Goal: Task Accomplishment & Management: Manage account settings

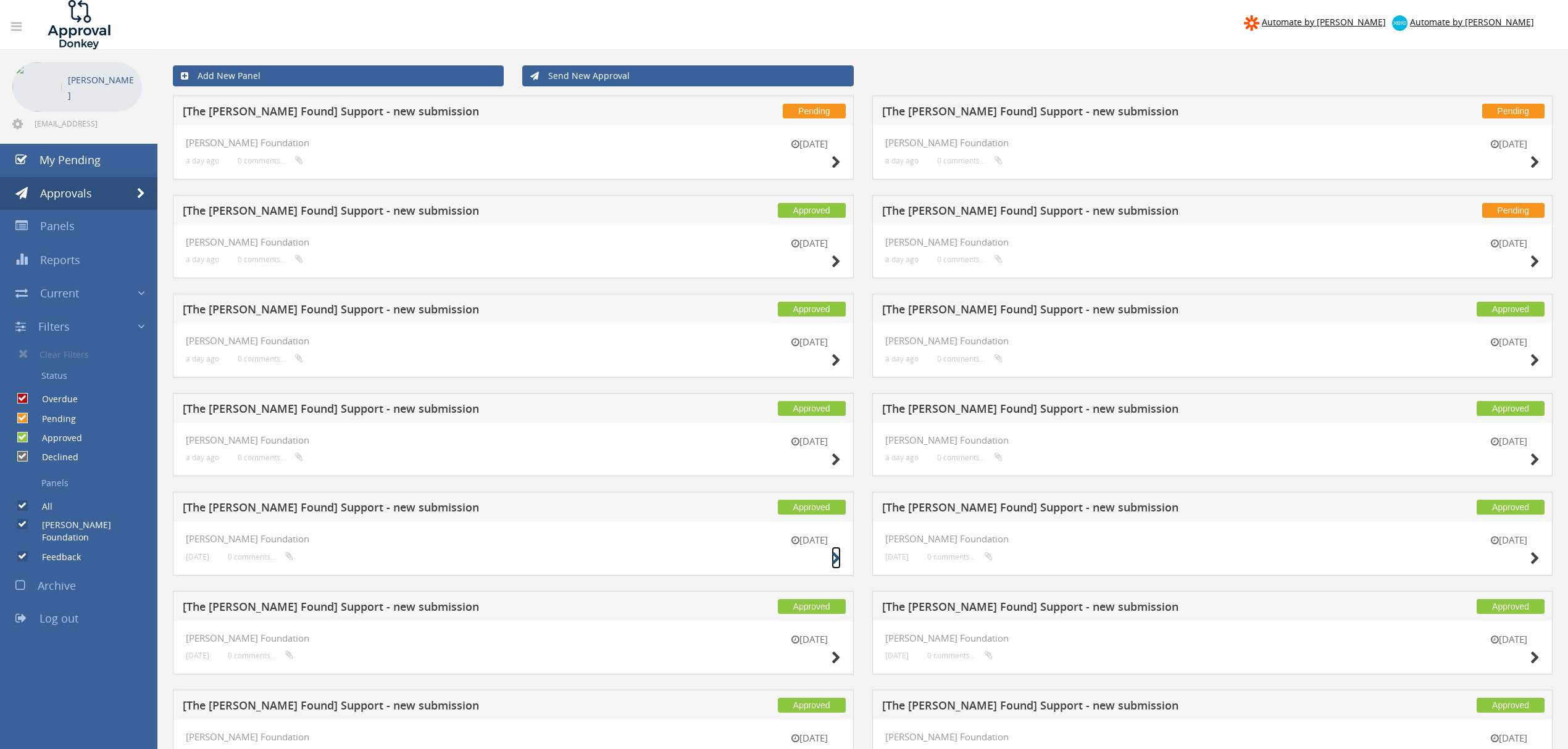
click at [832, 561] on icon at bounding box center [836, 558] width 9 height 13
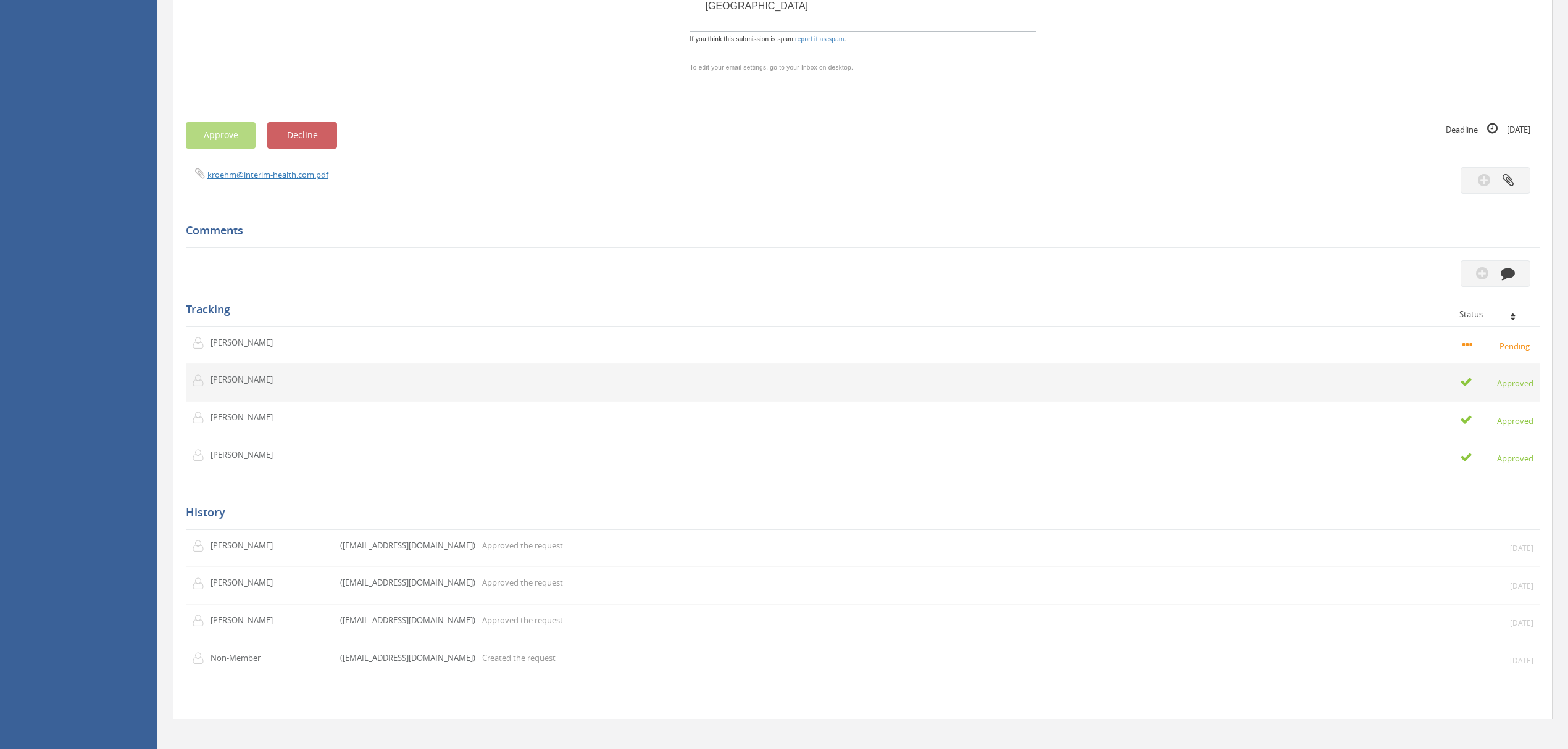
scroll to position [864, 0]
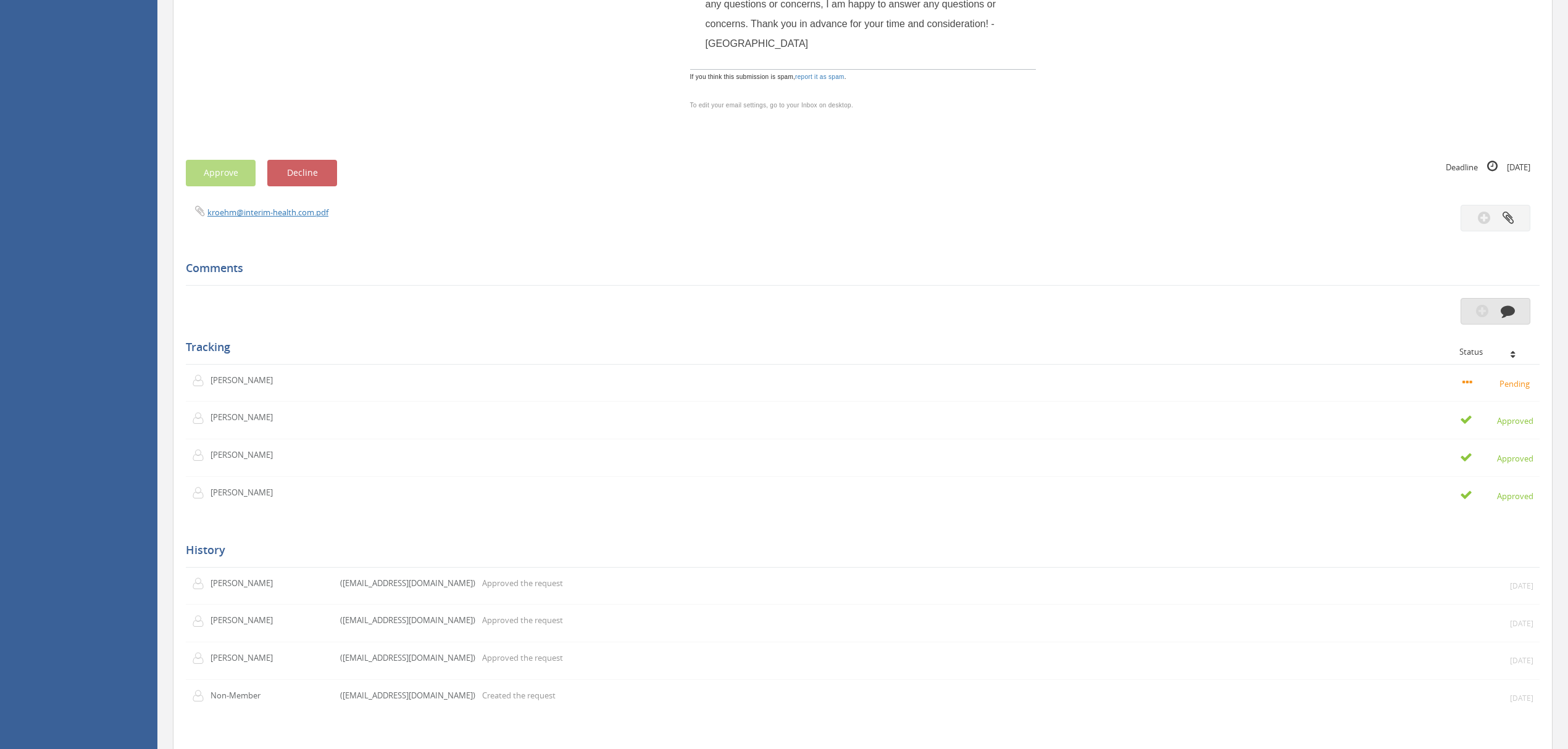
click at [1509, 318] on icon "button" at bounding box center [1508, 310] width 14 height 14
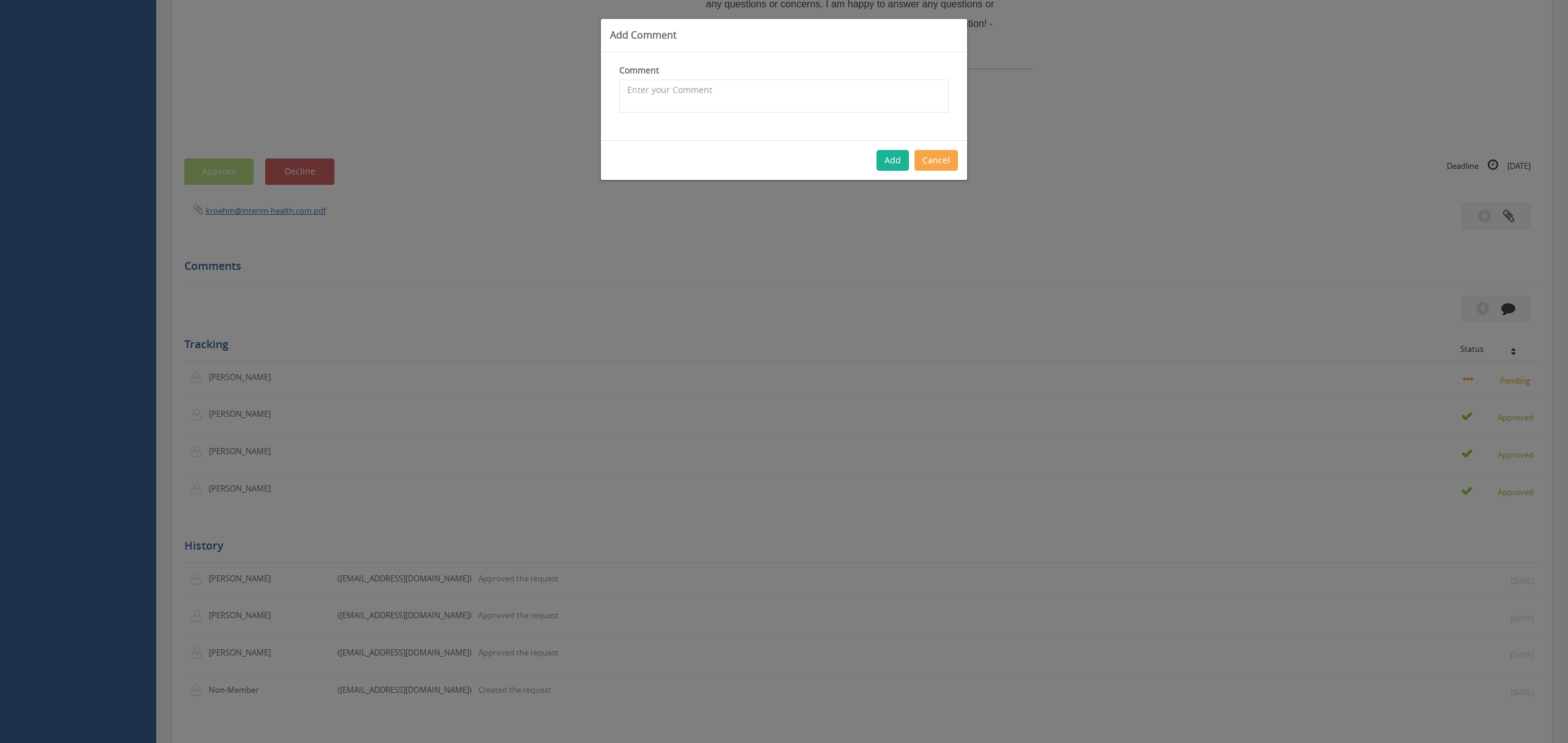
click at [932, 164] on button "Cancel" at bounding box center [936, 161] width 43 height 21
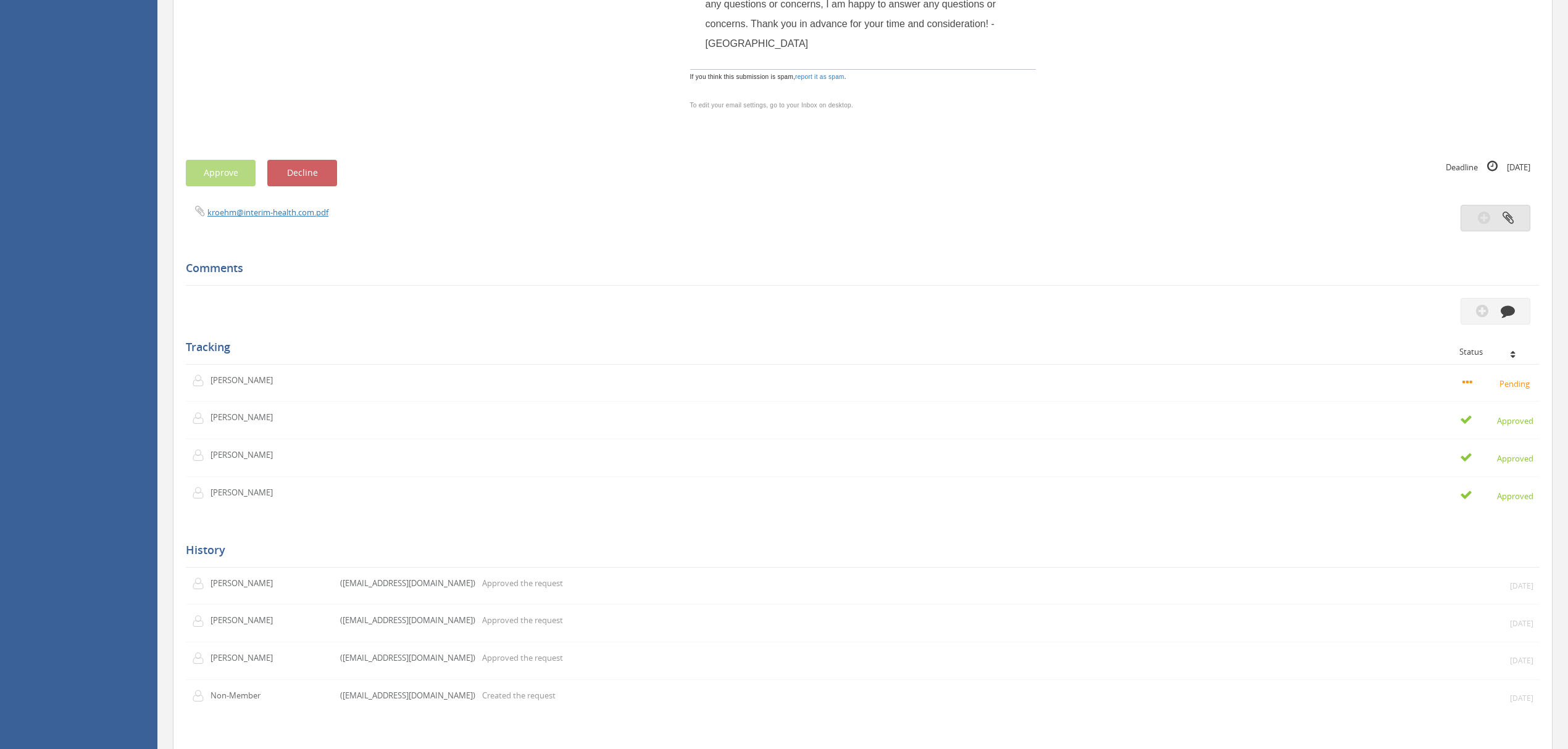
click at [1506, 225] on icon "button" at bounding box center [1508, 217] width 11 height 14
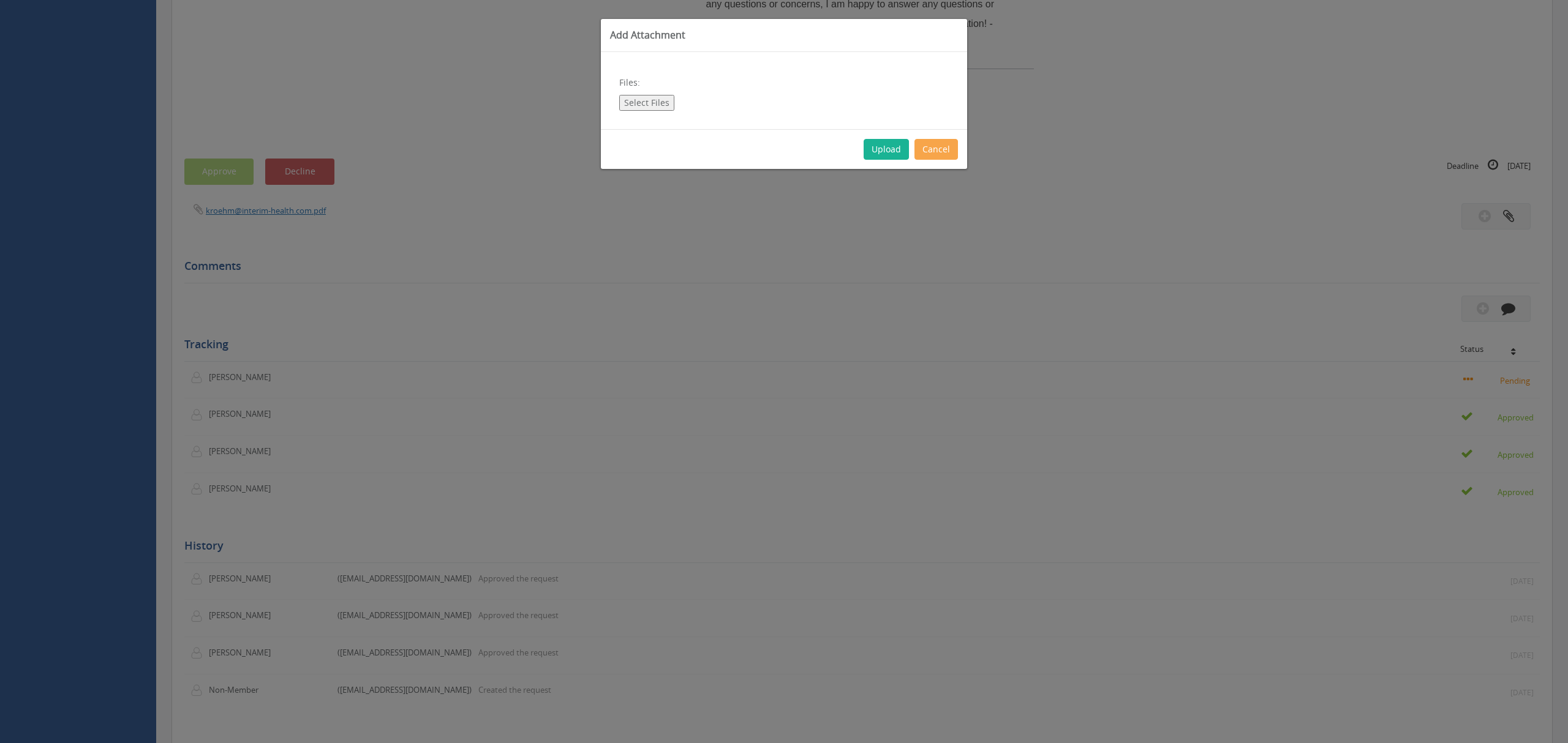
click at [941, 157] on button "Cancel" at bounding box center [936, 149] width 43 height 21
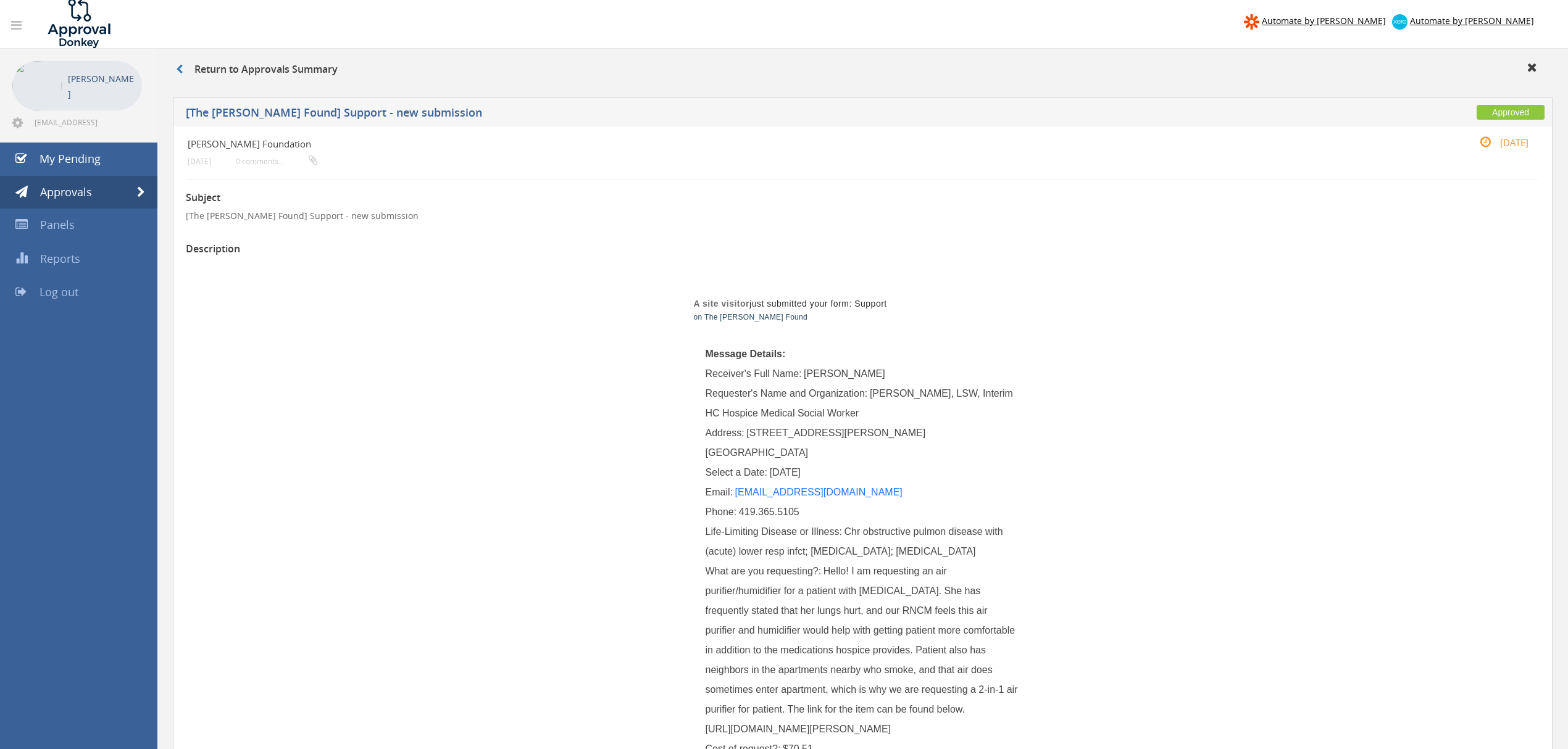
scroll to position [0, 0]
click at [139, 184] on link "Approvals" at bounding box center [78, 194] width 158 height 33
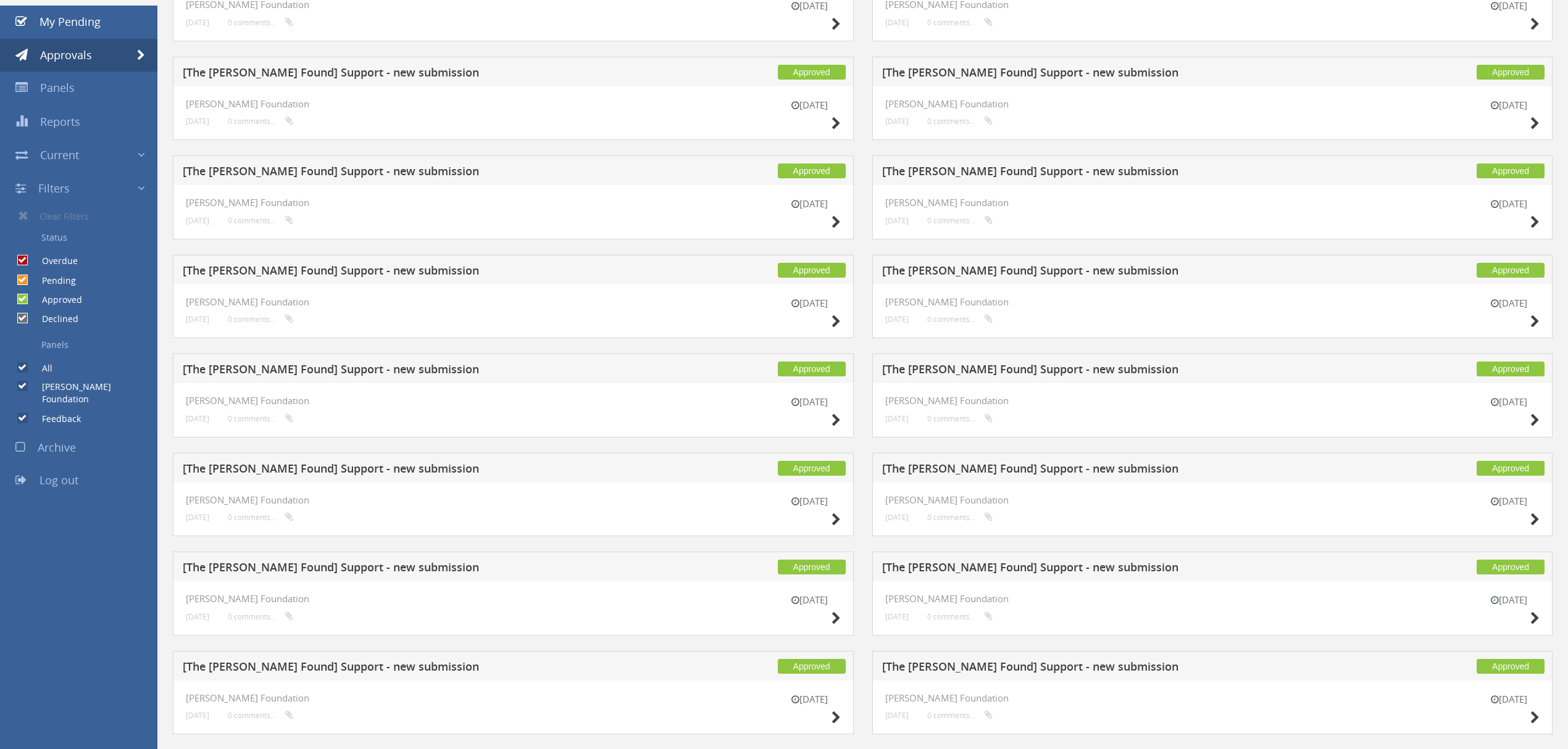
scroll to position [164, 0]
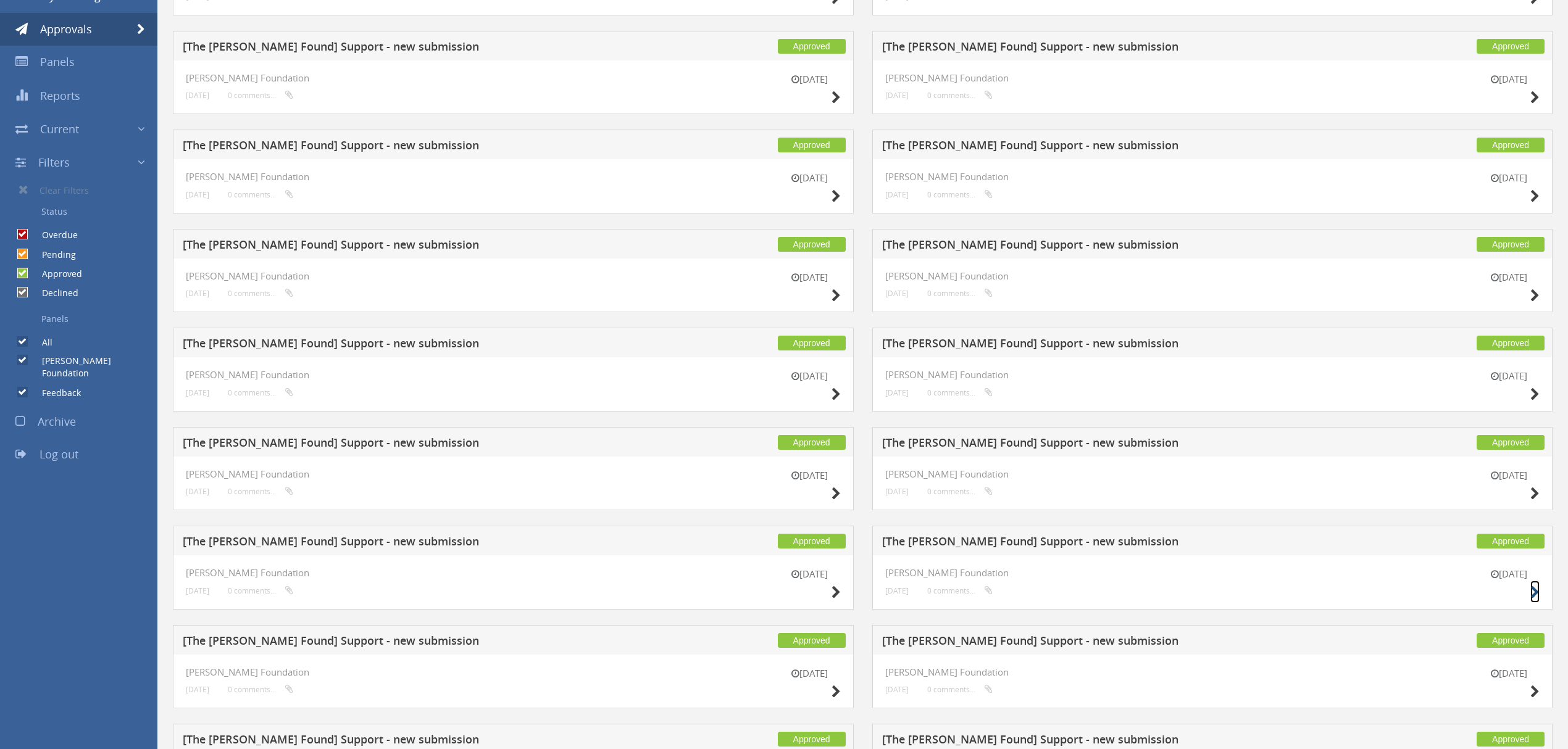
click at [1537, 594] on icon at bounding box center [1535, 592] width 9 height 13
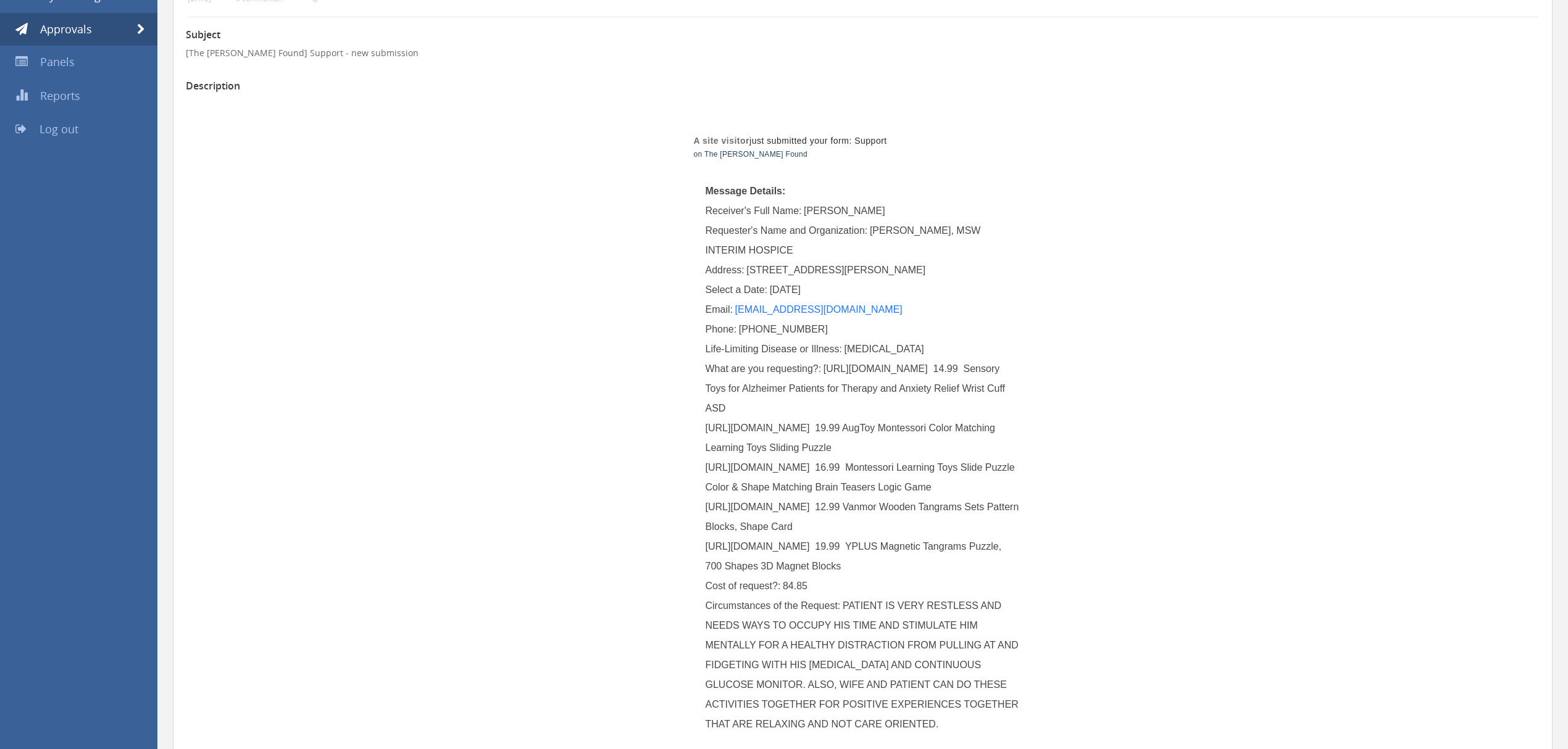
scroll to position [247, 0]
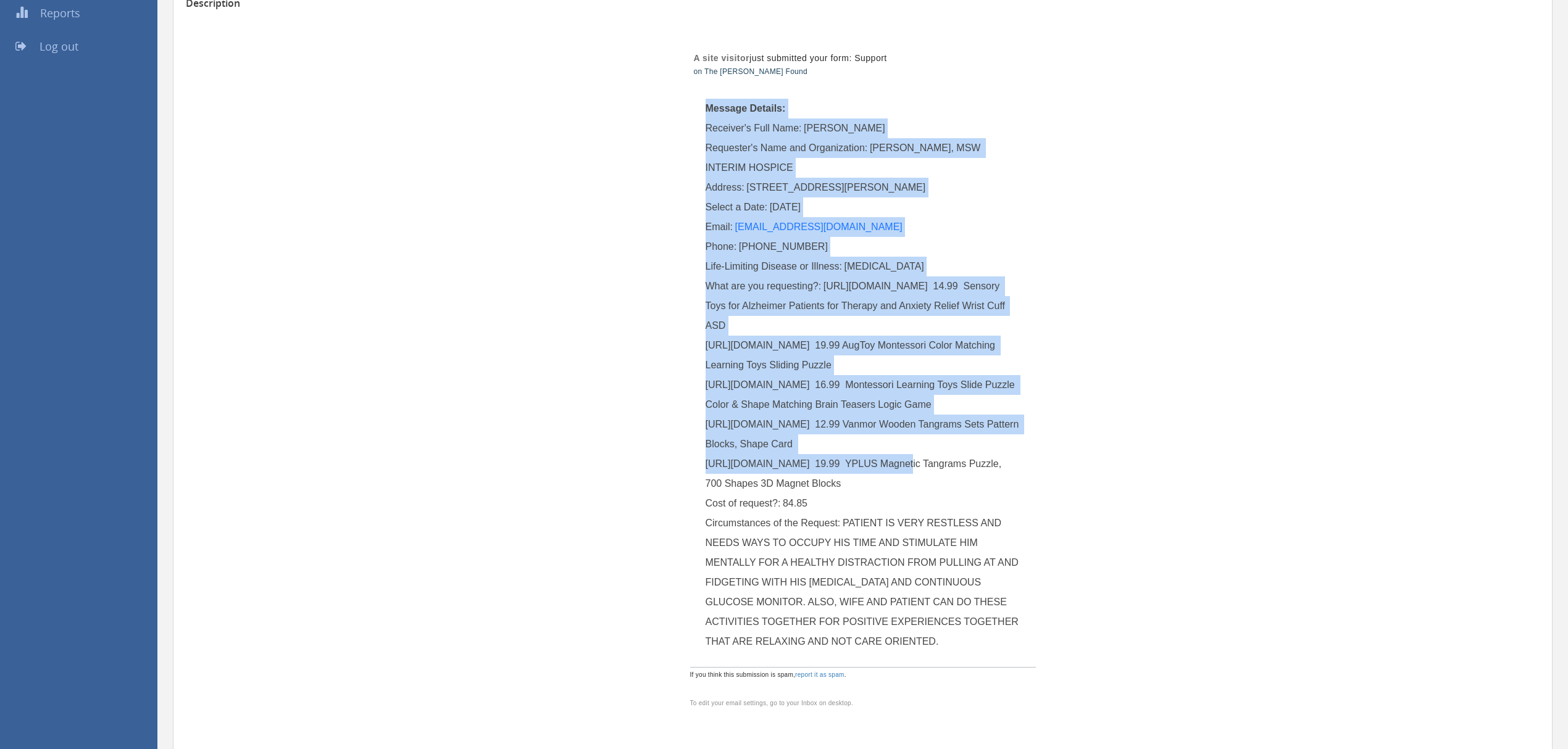
drag, startPoint x: 804, startPoint y: 443, endPoint x: 691, endPoint y: 451, distance: 113.3
click at [691, 451] on td "Message Details: Receiver's Full Name: [PERSON_NAME] Requester's Name and Organ…" at bounding box center [863, 377] width 346 height 581
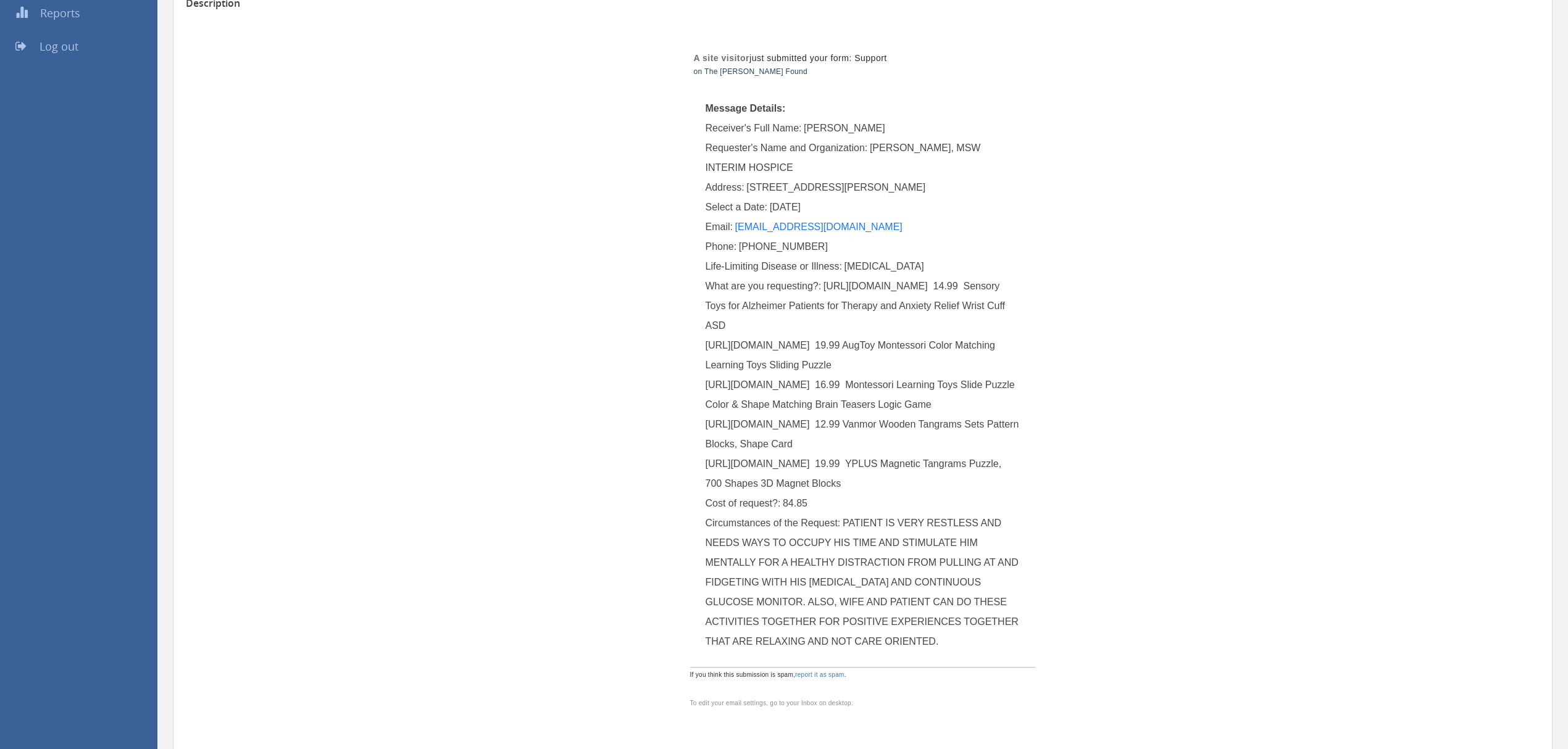
click at [718, 466] on span "[URL][DOMAIN_NAME] 14.99 Sensory Toys for Alzheimer Patients for Therapy and An…" at bounding box center [863, 385] width 316 height 208
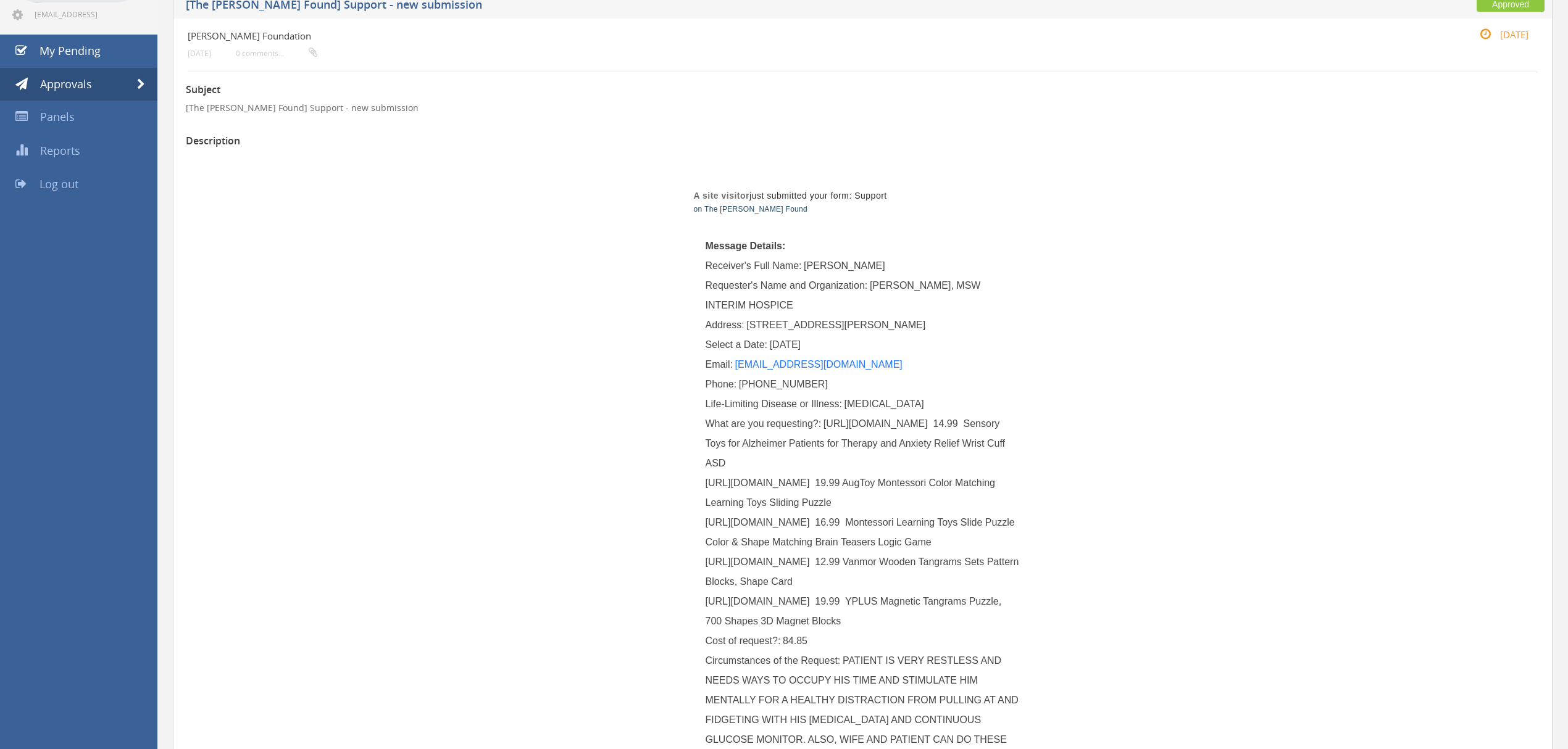
scroll to position [0, 0]
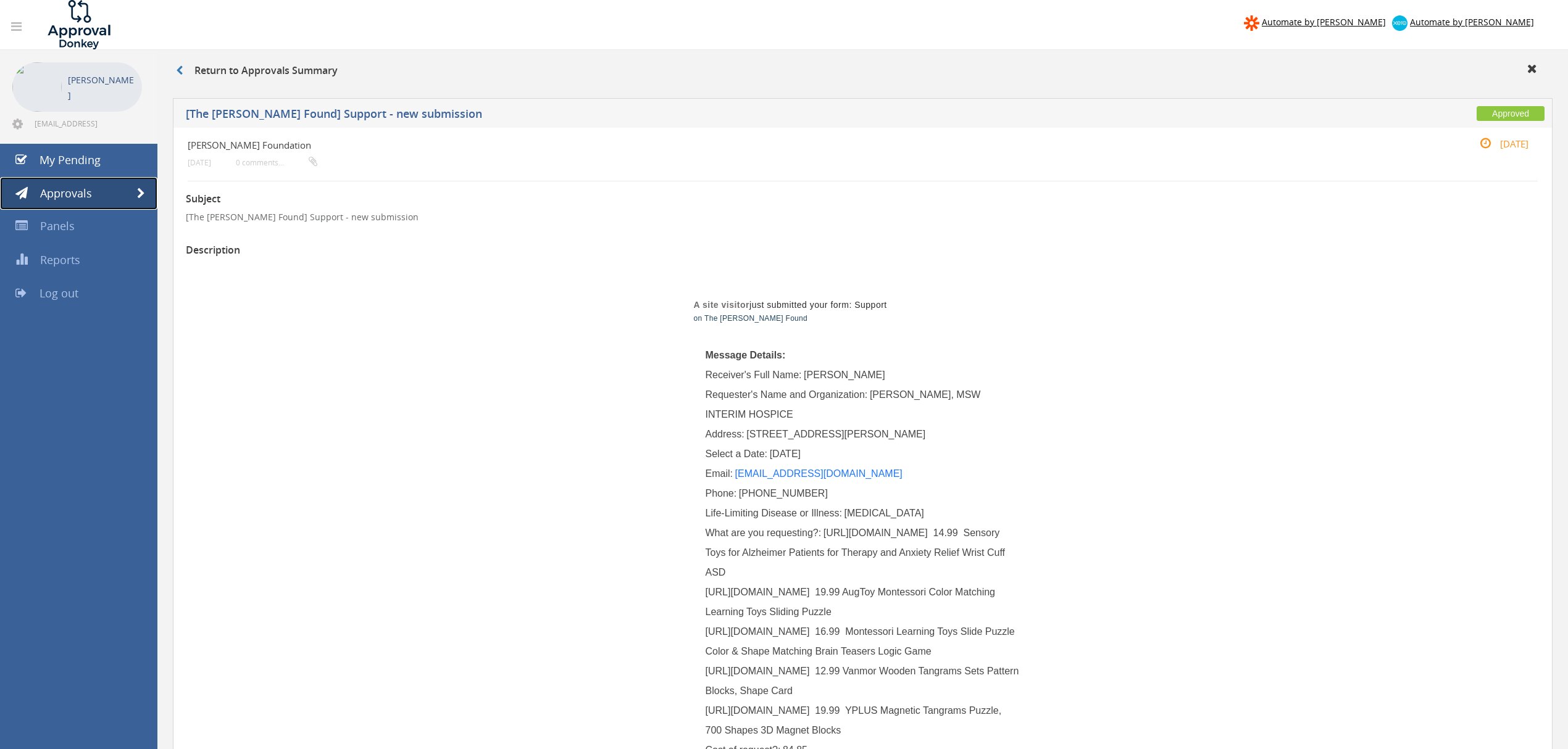
click at [137, 195] on span at bounding box center [141, 194] width 8 height 11
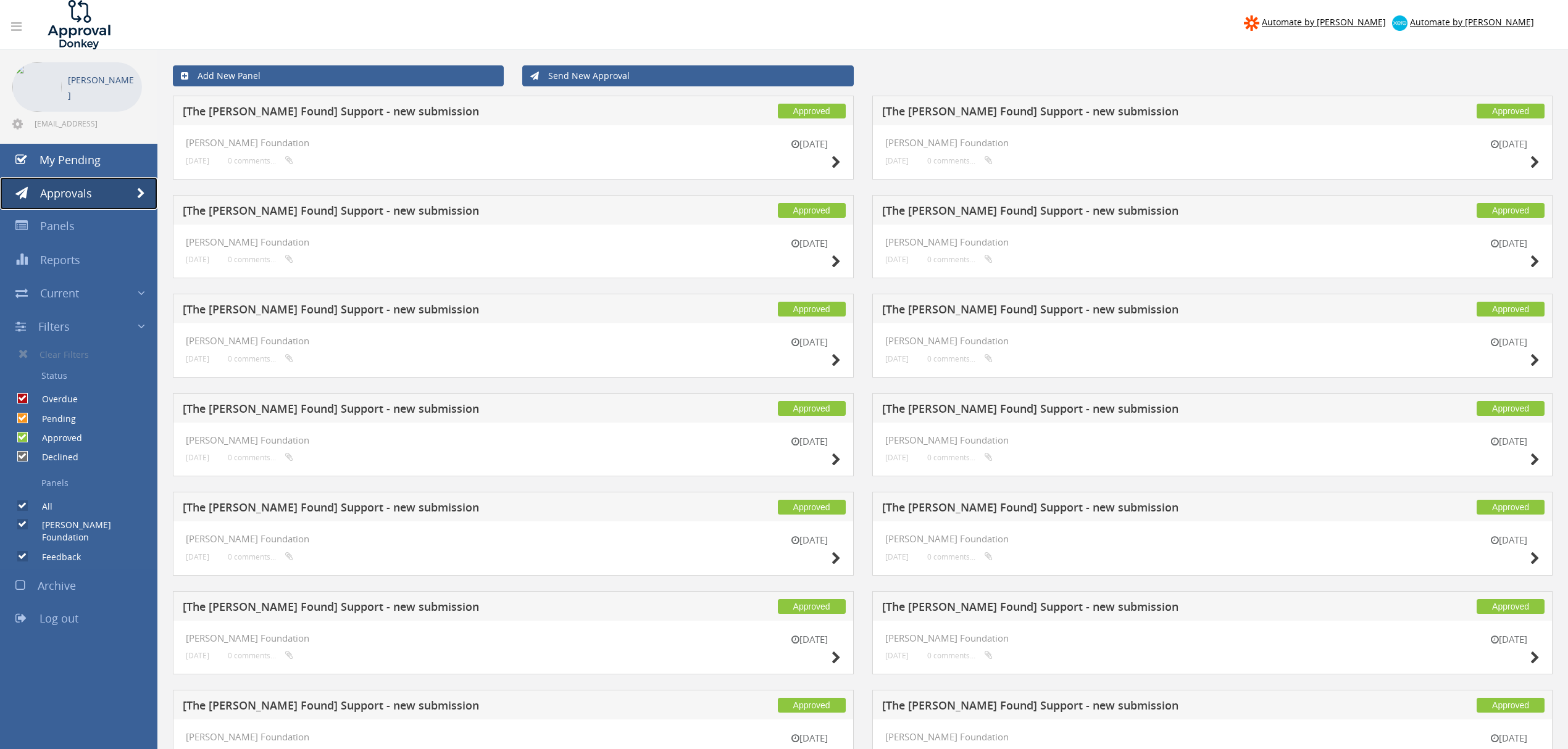
click at [145, 190] on link "Approvals" at bounding box center [78, 194] width 158 height 33
click at [143, 190] on span at bounding box center [141, 194] width 8 height 11
click at [835, 559] on icon at bounding box center [836, 558] width 9 height 13
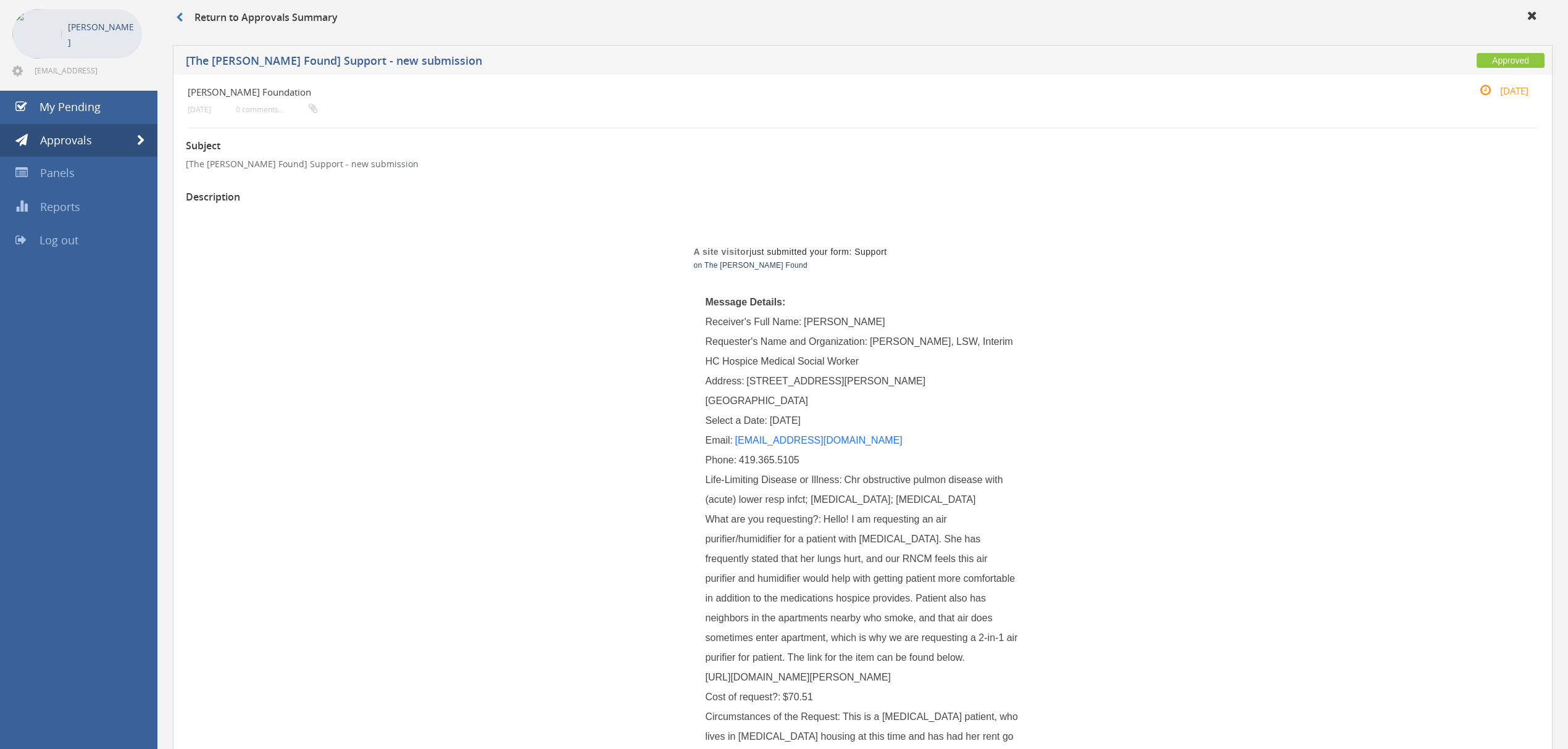
scroll to position [82, 0]
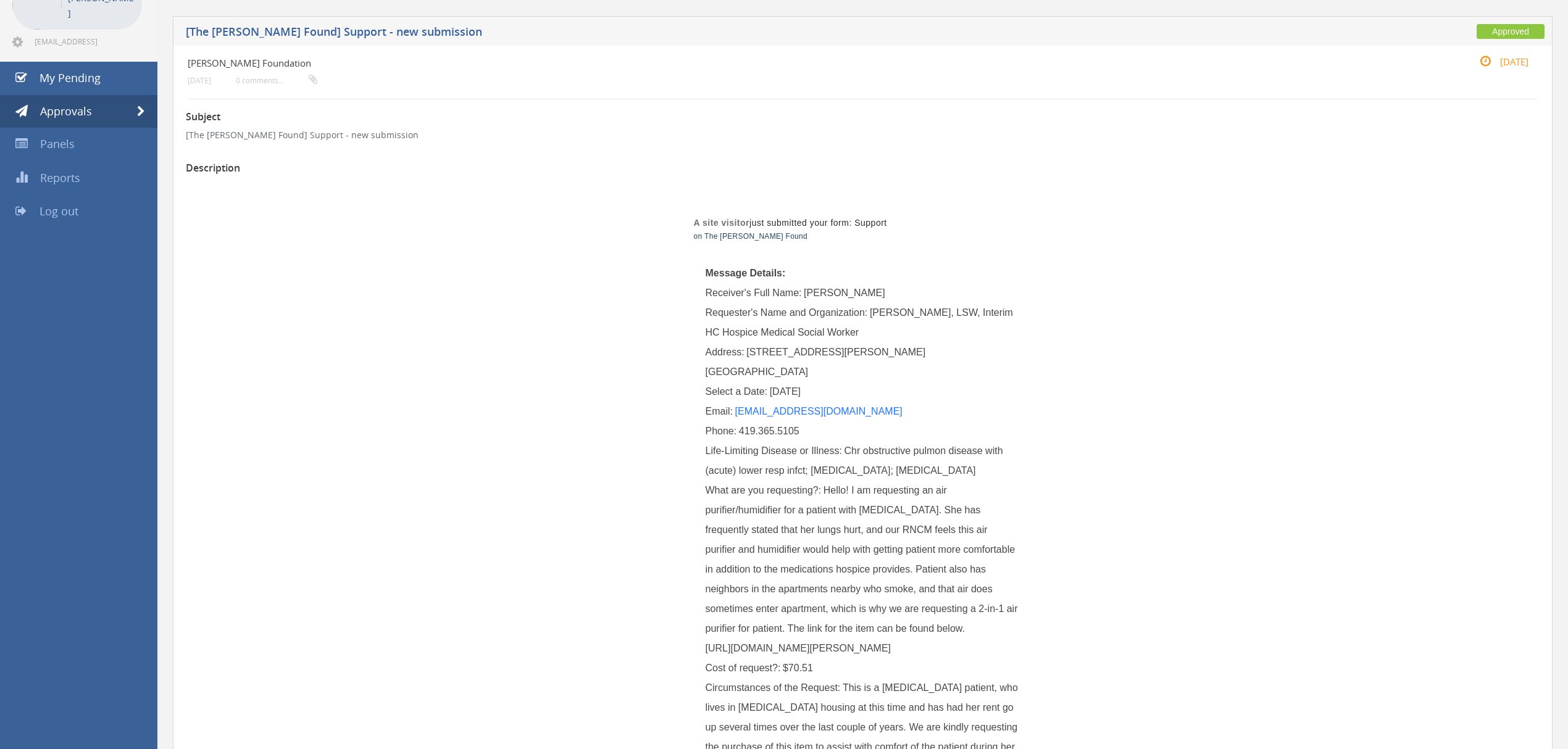
click at [714, 659] on div "What are you requesting?: Hello! I am requesting an air purifier/humidifier for…" at bounding box center [863, 570] width 315 height 178
drag, startPoint x: 704, startPoint y: 650, endPoint x: 859, endPoint y: 669, distance: 156.2
click at [859, 659] on div "What are you requesting?: Hello! I am requesting an air purifier/humidifier for…" at bounding box center [863, 570] width 315 height 178
copy span "[URL][DOMAIN_NAME][PERSON_NAME]"
drag, startPoint x: 670, startPoint y: 517, endPoint x: 757, endPoint y: 570, distance: 101.9
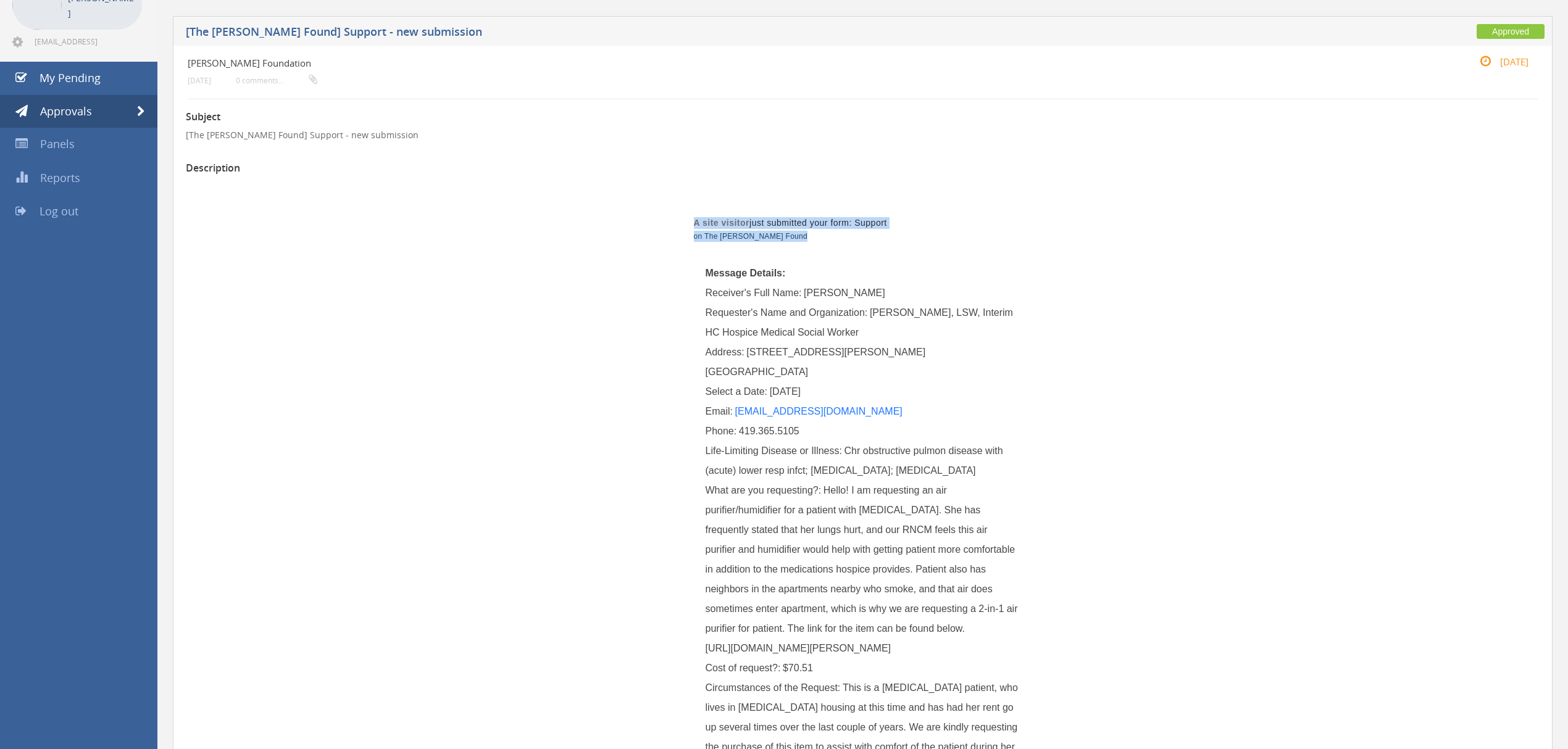
click at [732, 559] on div "A site visitor just submitted your form: Support on The [PERSON_NAME] Found Mes…" at bounding box center [863, 545] width 722 height 732
click at [1203, 604] on div "A site visitor just submitted your form: Support on The [PERSON_NAME] Found Mes…" at bounding box center [863, 545] width 722 height 732
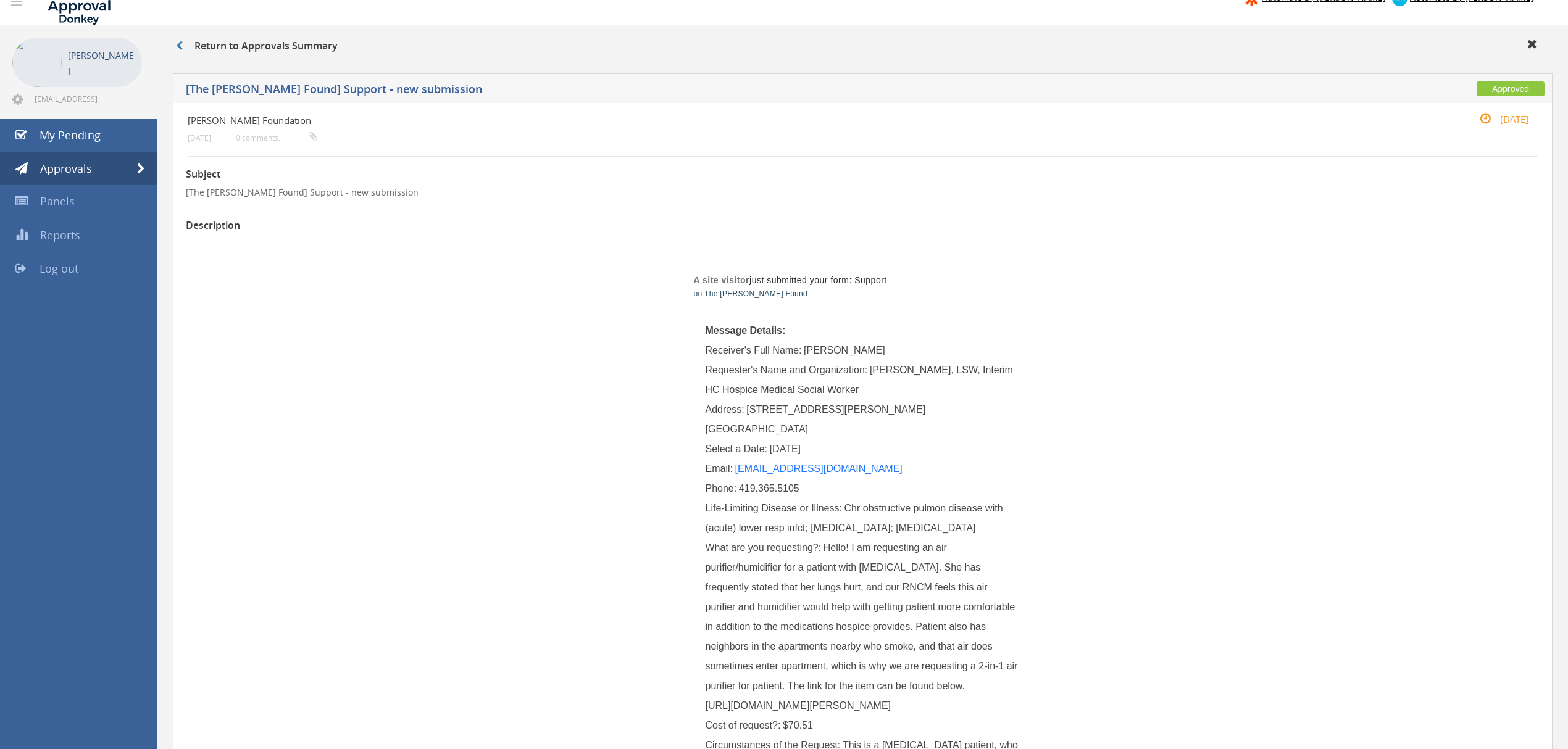
scroll to position [0, 0]
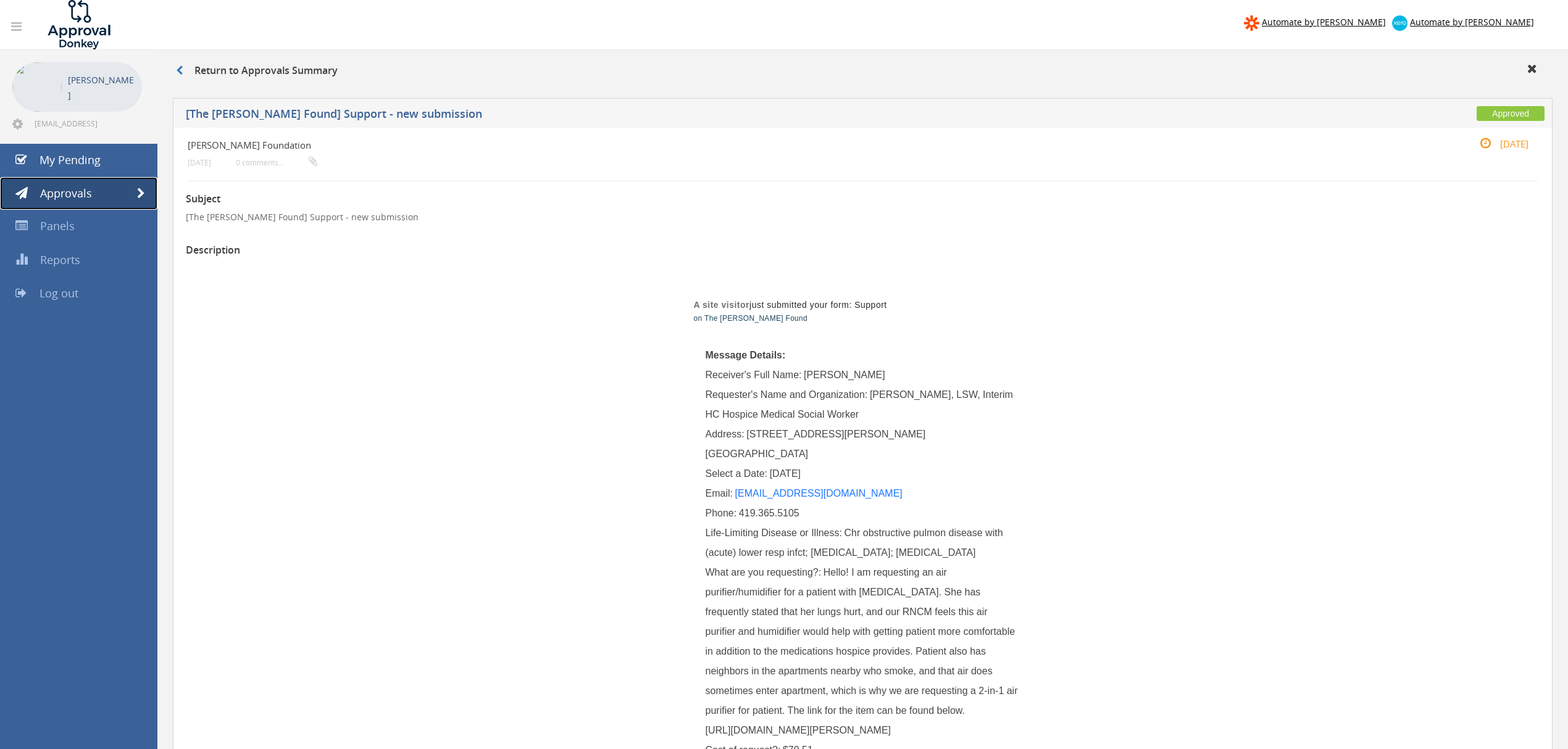
click at [134, 193] on link "Approvals" at bounding box center [78, 194] width 158 height 33
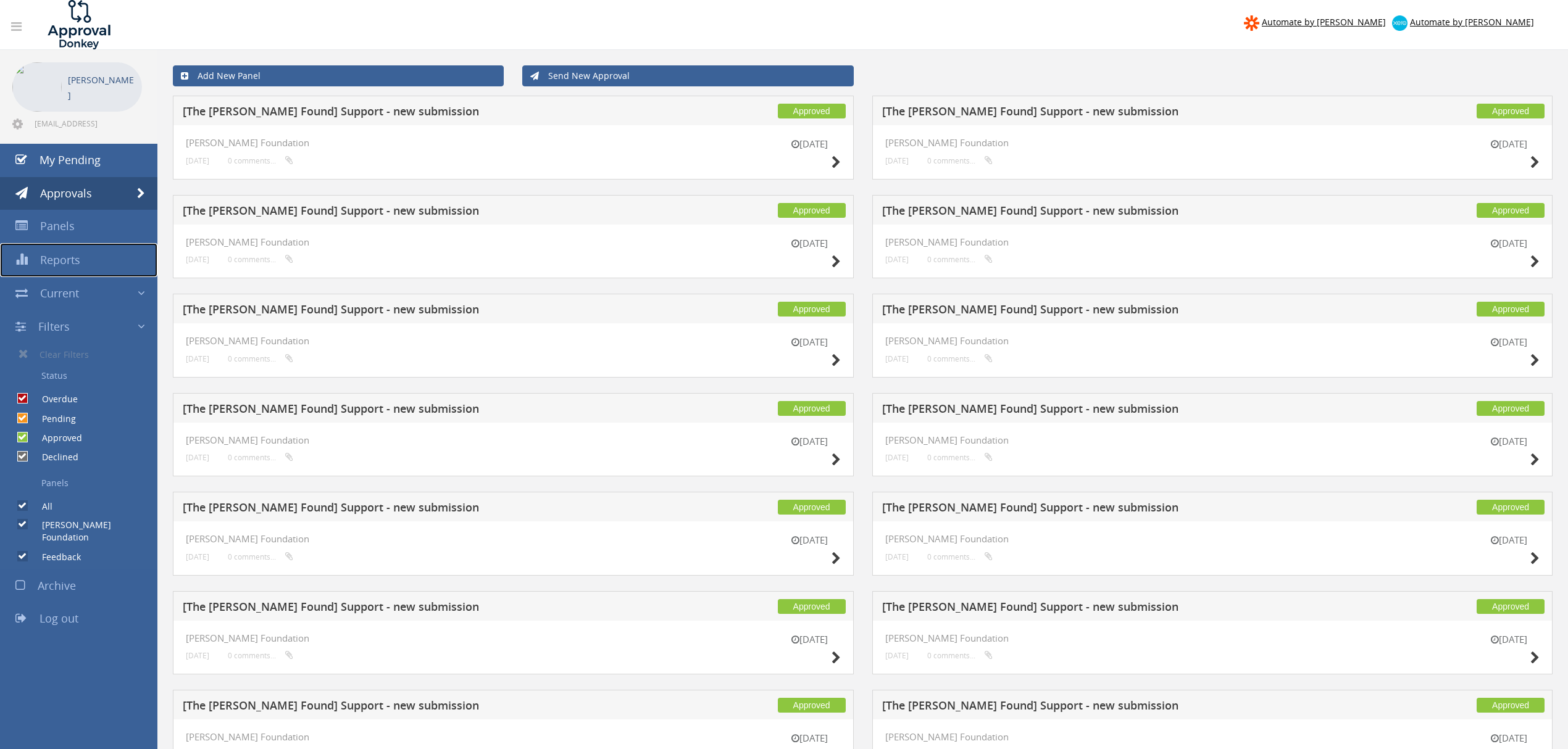
click at [60, 247] on link "Reports" at bounding box center [78, 260] width 158 height 34
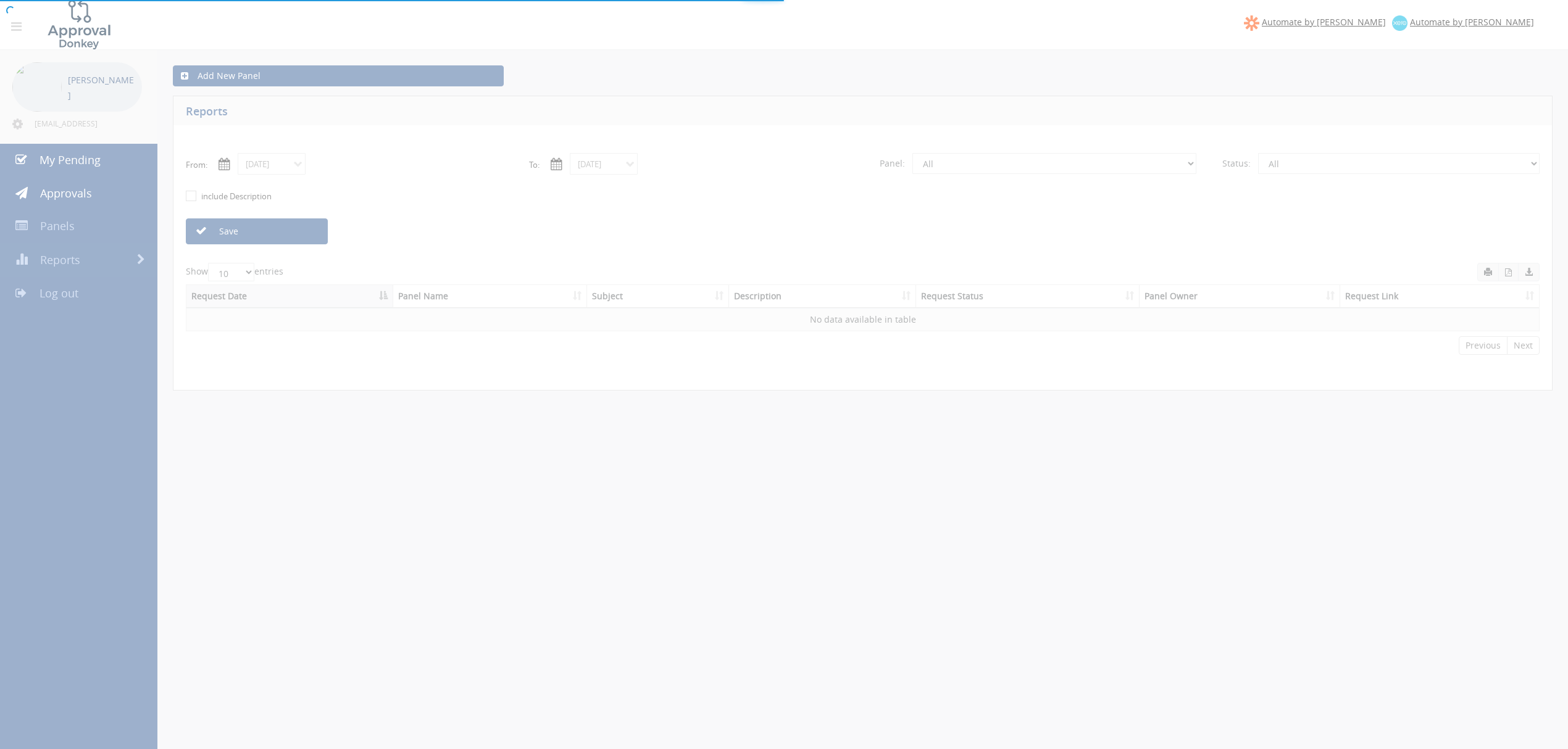
select select "number:0"
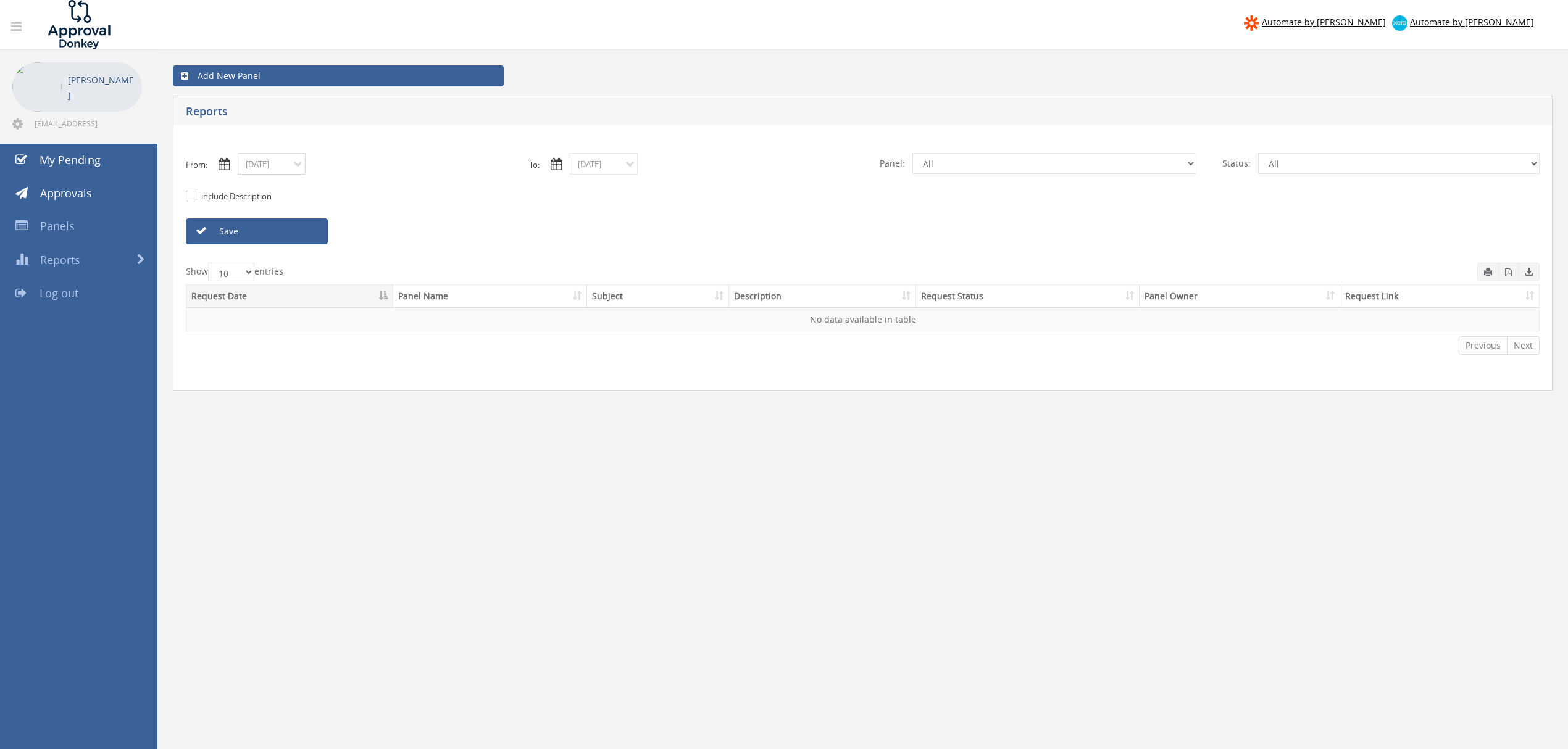
click at [302, 166] on input "[DATE]" at bounding box center [271, 164] width 68 height 22
click at [253, 184] on th "‹" at bounding box center [251, 185] width 22 height 17
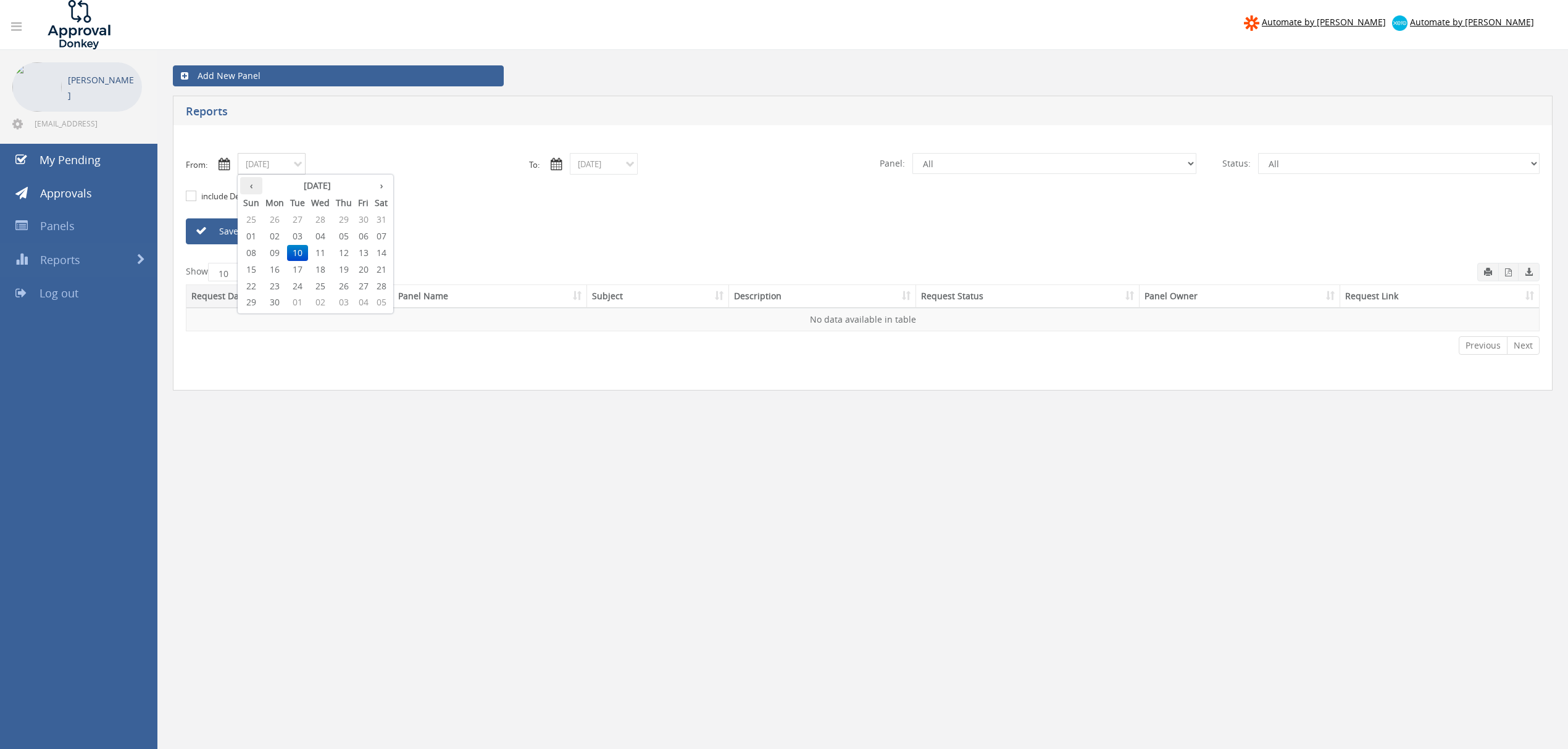
click at [253, 184] on th "‹" at bounding box center [251, 185] width 22 height 17
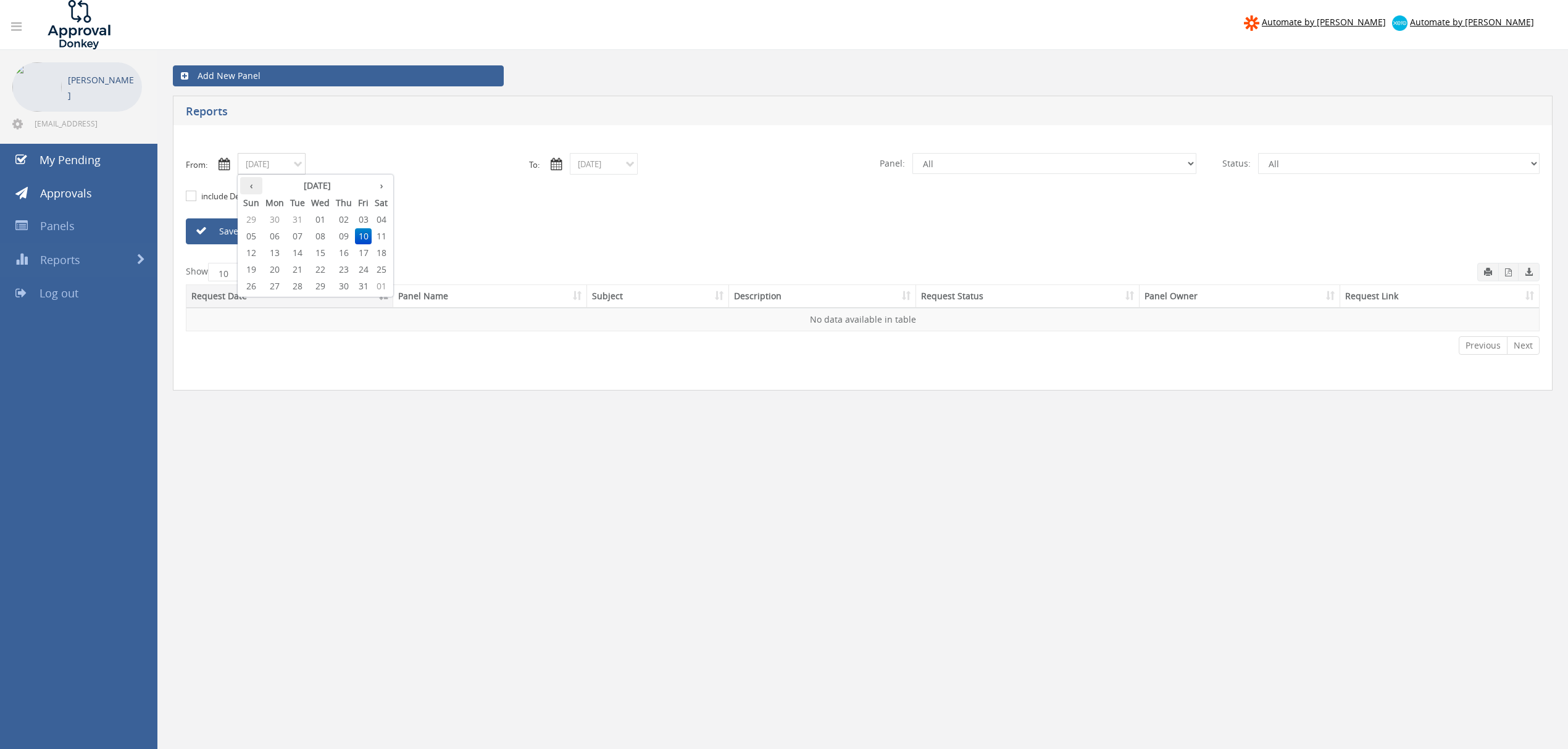
click at [253, 184] on th "‹" at bounding box center [251, 185] width 22 height 17
click at [368, 183] on th "[DATE]" at bounding box center [317, 185] width 109 height 17
click at [398, 164] on div "From: [DATE]" at bounding box center [348, 164] width 343 height 22
click at [296, 164] on input "[DATE]" at bounding box center [271, 164] width 68 height 22
click at [383, 182] on th "›" at bounding box center [381, 185] width 19 height 17
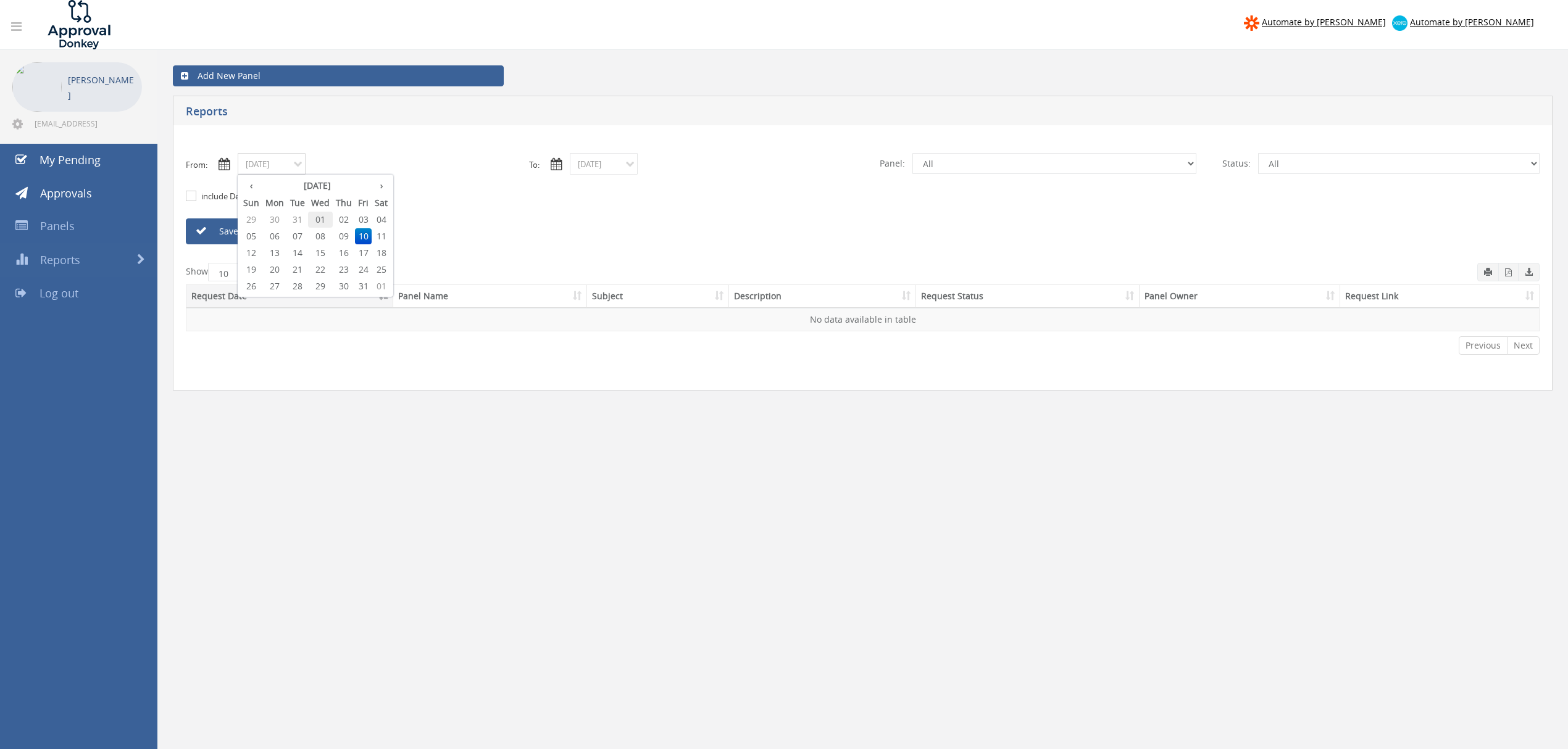
click at [321, 223] on span "01" at bounding box center [320, 219] width 25 height 16
type input "[DATE]"
click at [245, 228] on link "Save" at bounding box center [257, 231] width 142 height 26
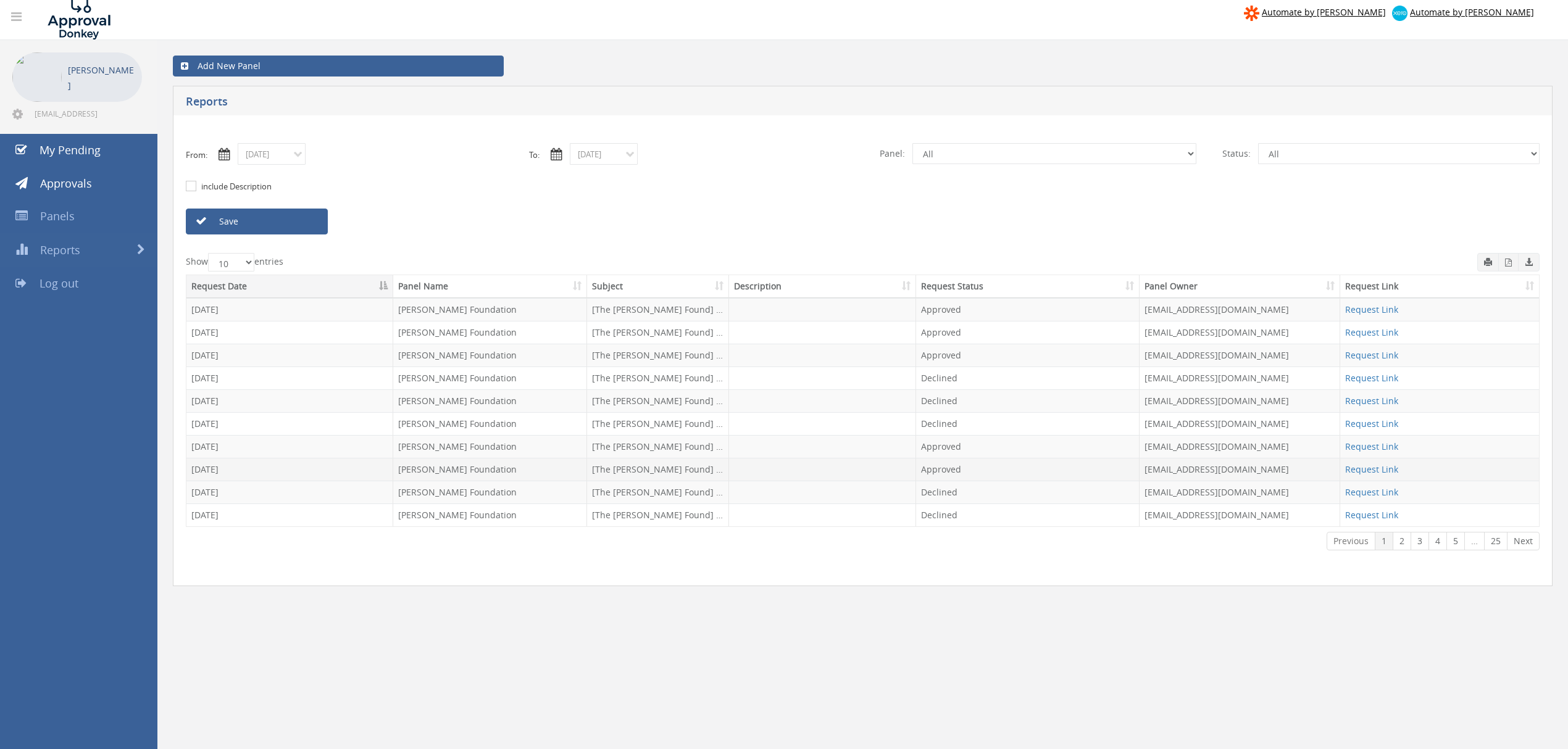
scroll to position [41, 0]
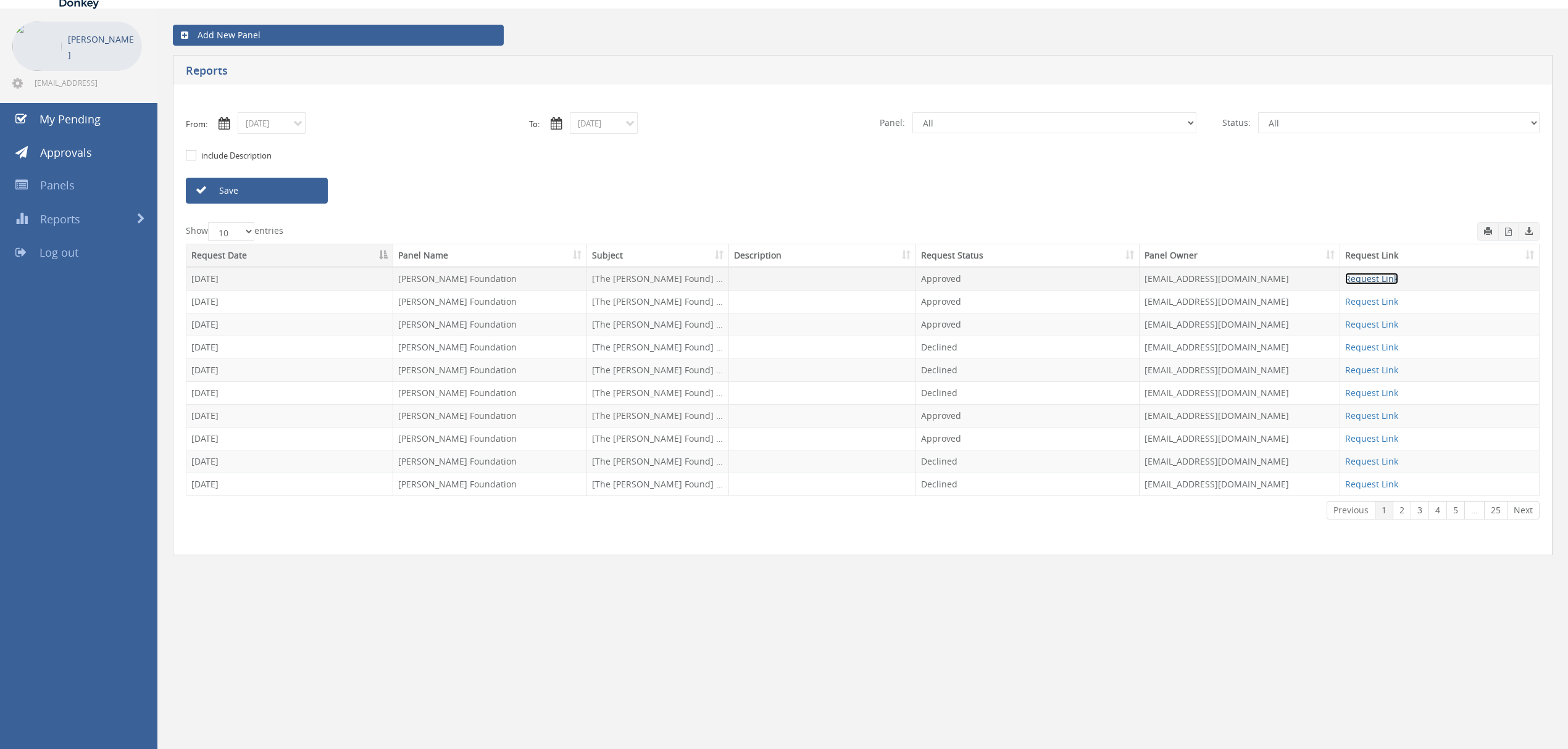
click at [1391, 281] on link "Request Link" at bounding box center [1372, 279] width 53 height 12
click at [1190, 124] on select "All [PERSON_NAME] Foundation Feedback" at bounding box center [1055, 123] width 285 height 21
click at [912, 112] on select "All [PERSON_NAME] Foundation Feedback" at bounding box center [1055, 123] width 285 height 21
click at [1300, 124] on select "All Pending Approved Declined Overdue" at bounding box center [1398, 123] width 281 height 21
select select "number:3"
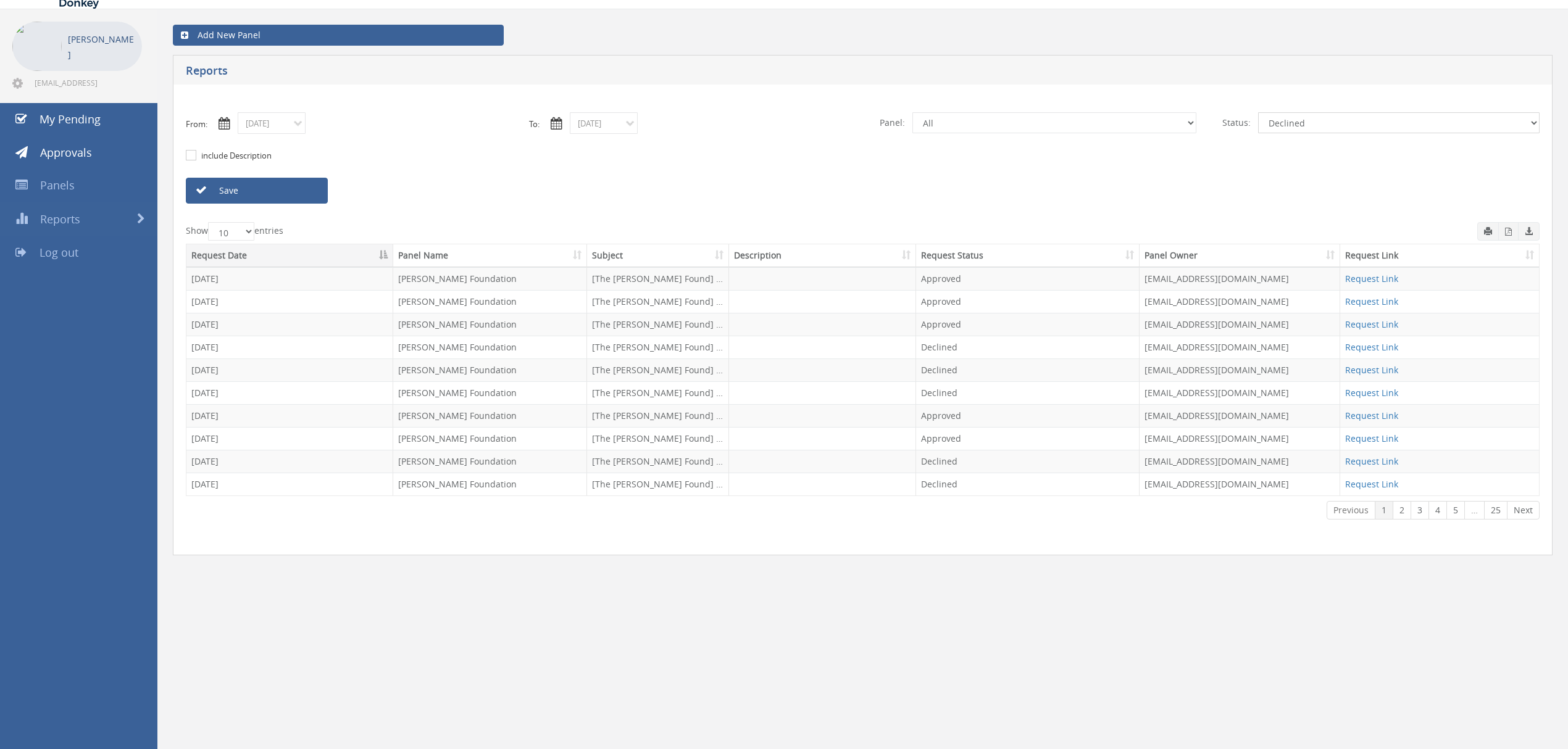
click at [1258, 112] on select "All Pending Approved Declined Overdue" at bounding box center [1398, 123] width 281 height 21
click at [221, 188] on link "Save" at bounding box center [257, 191] width 142 height 26
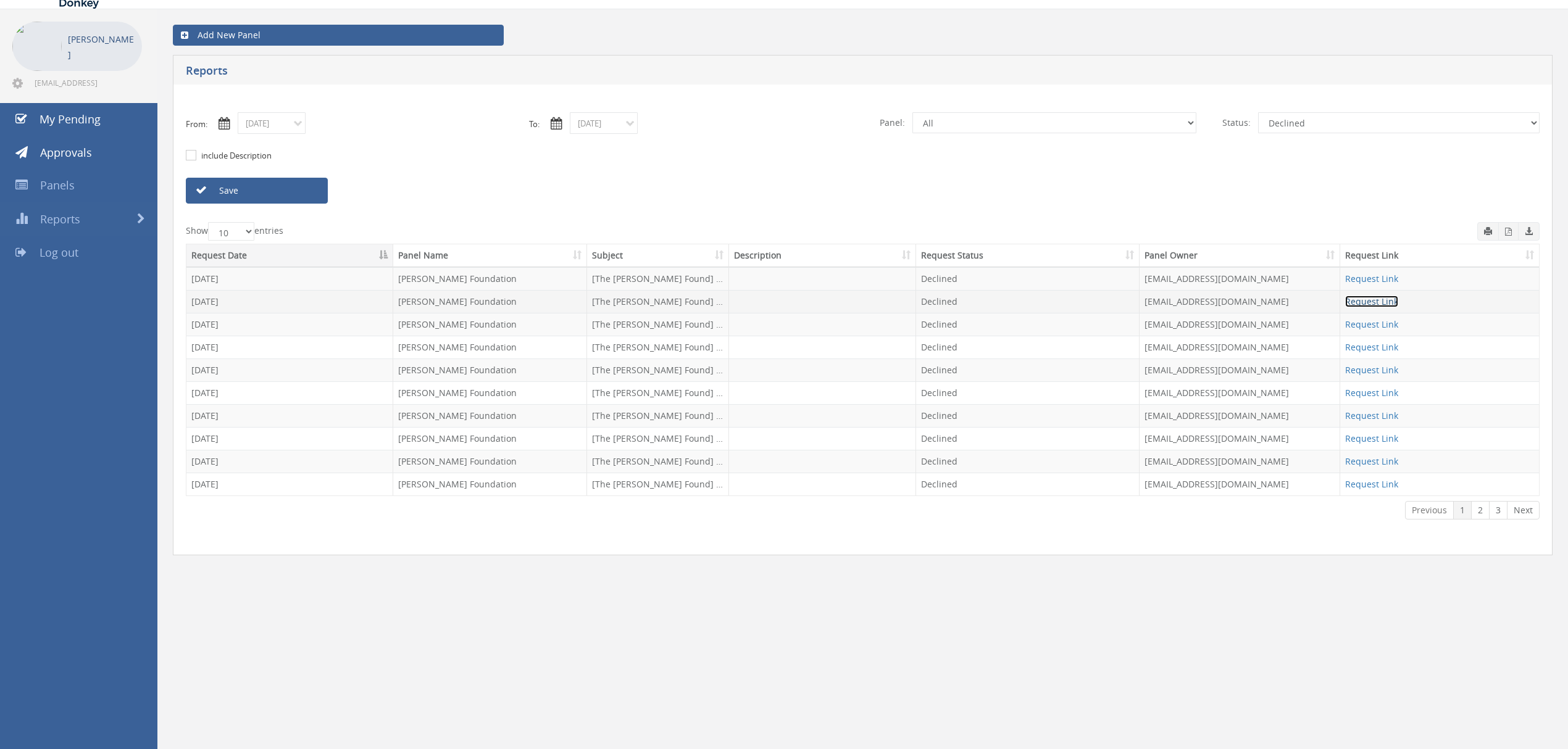
click at [1380, 302] on link "Request Link" at bounding box center [1372, 301] width 53 height 12
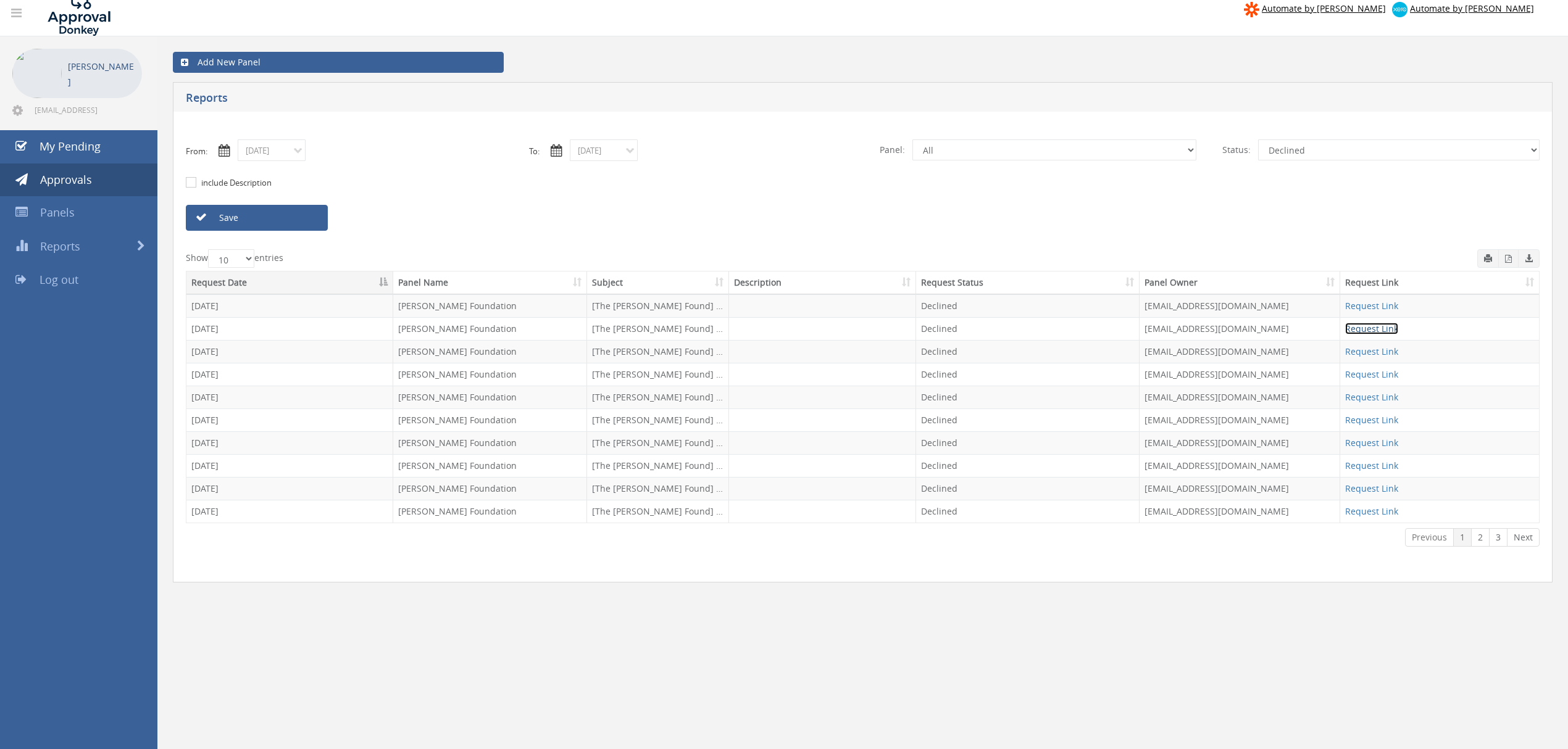
scroll to position [0, 0]
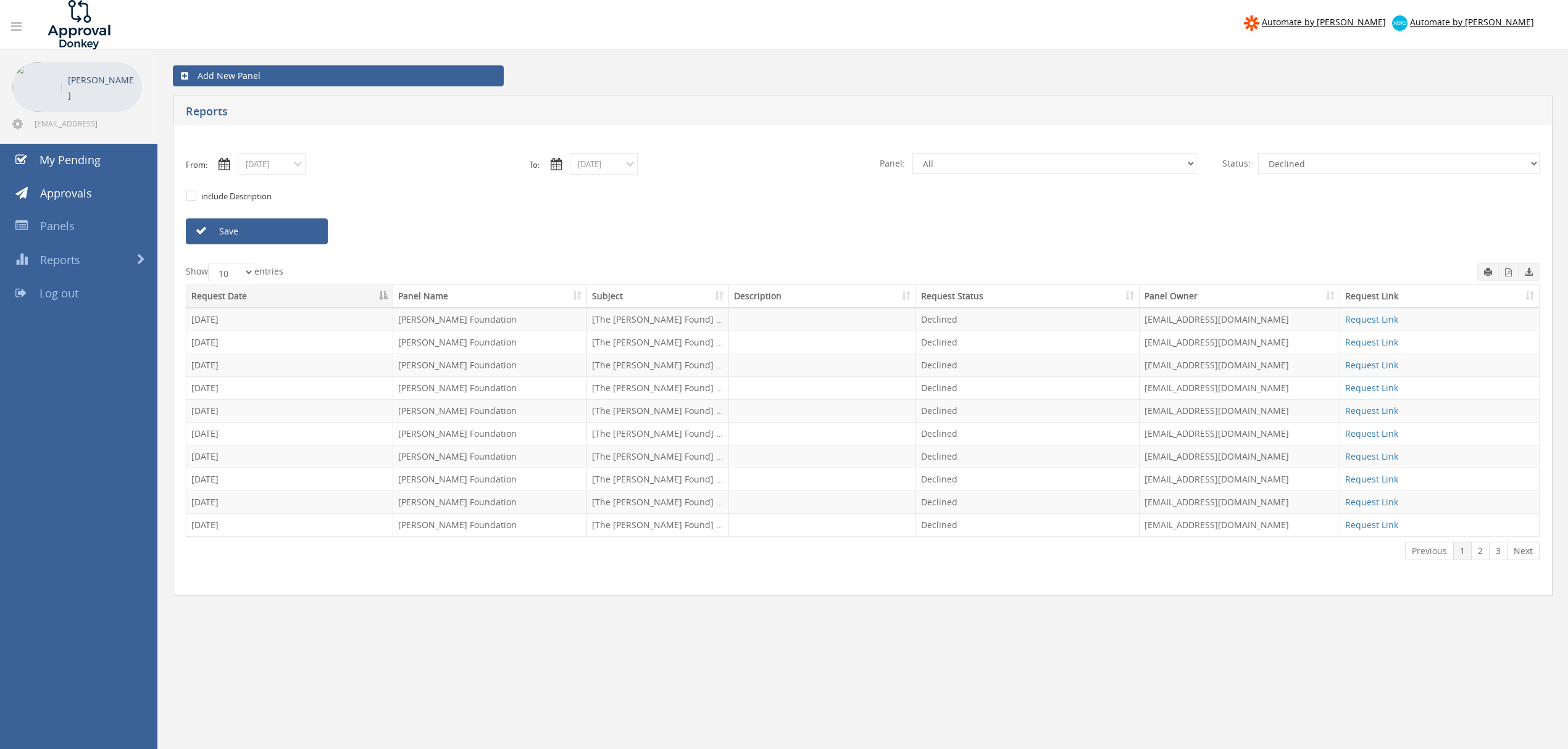
click at [109, 87] on p "[PERSON_NAME]" at bounding box center [102, 87] width 68 height 31
click at [87, 191] on span "Approvals" at bounding box center [66, 194] width 52 height 15
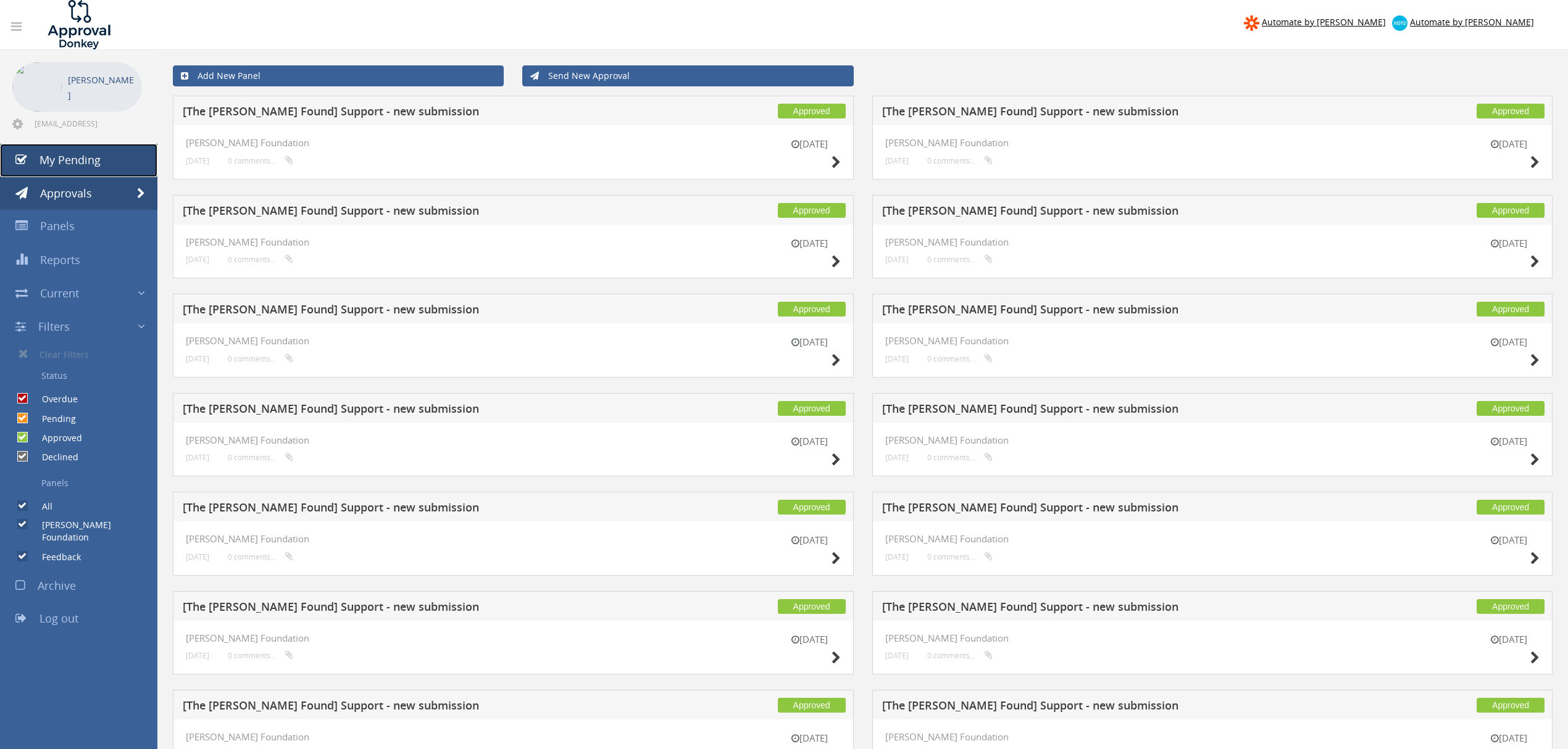
click at [80, 154] on span "My Pending" at bounding box center [69, 160] width 61 height 15
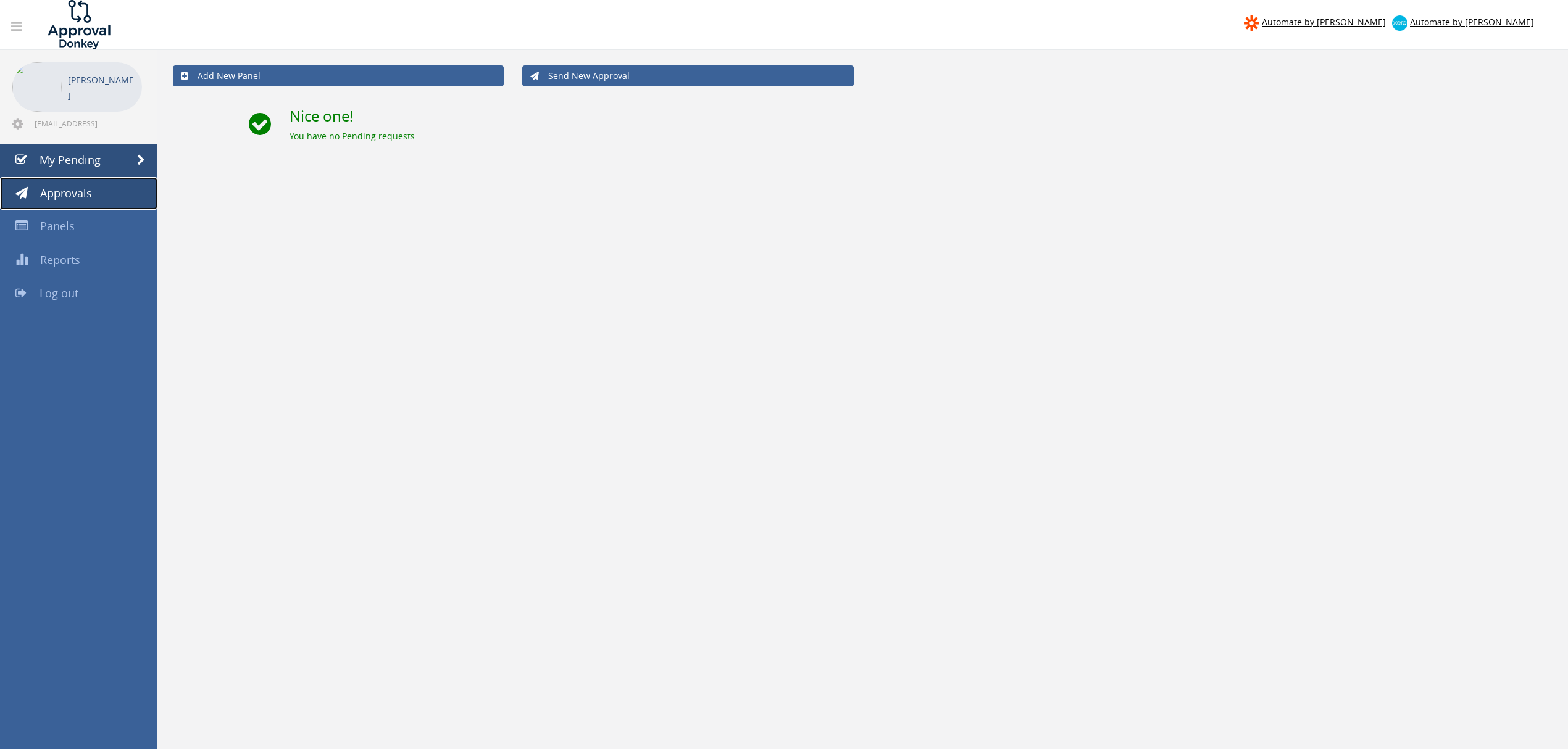
click at [72, 188] on span "Approvals" at bounding box center [66, 194] width 52 height 15
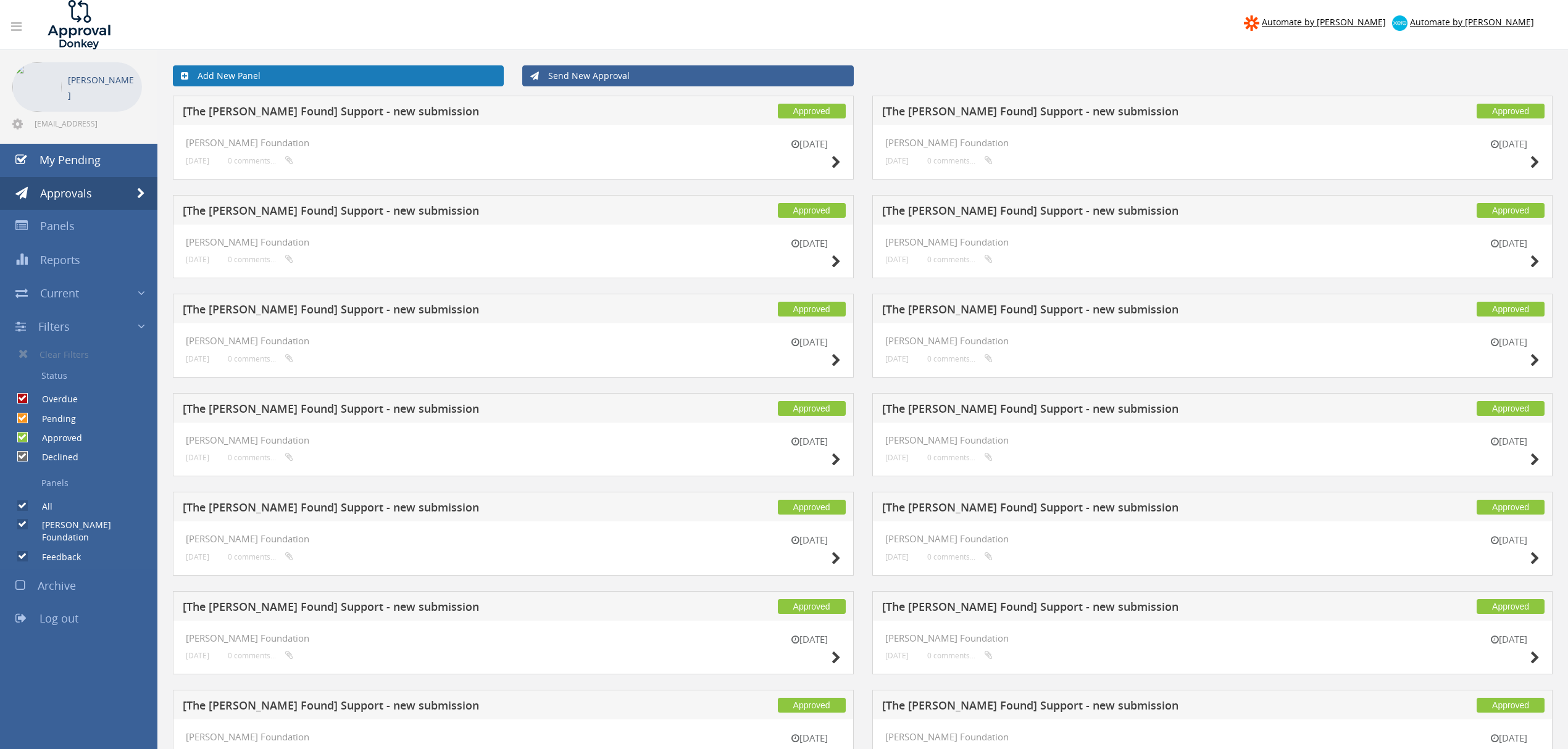
click at [188, 75] on icon at bounding box center [185, 75] width 8 height 8
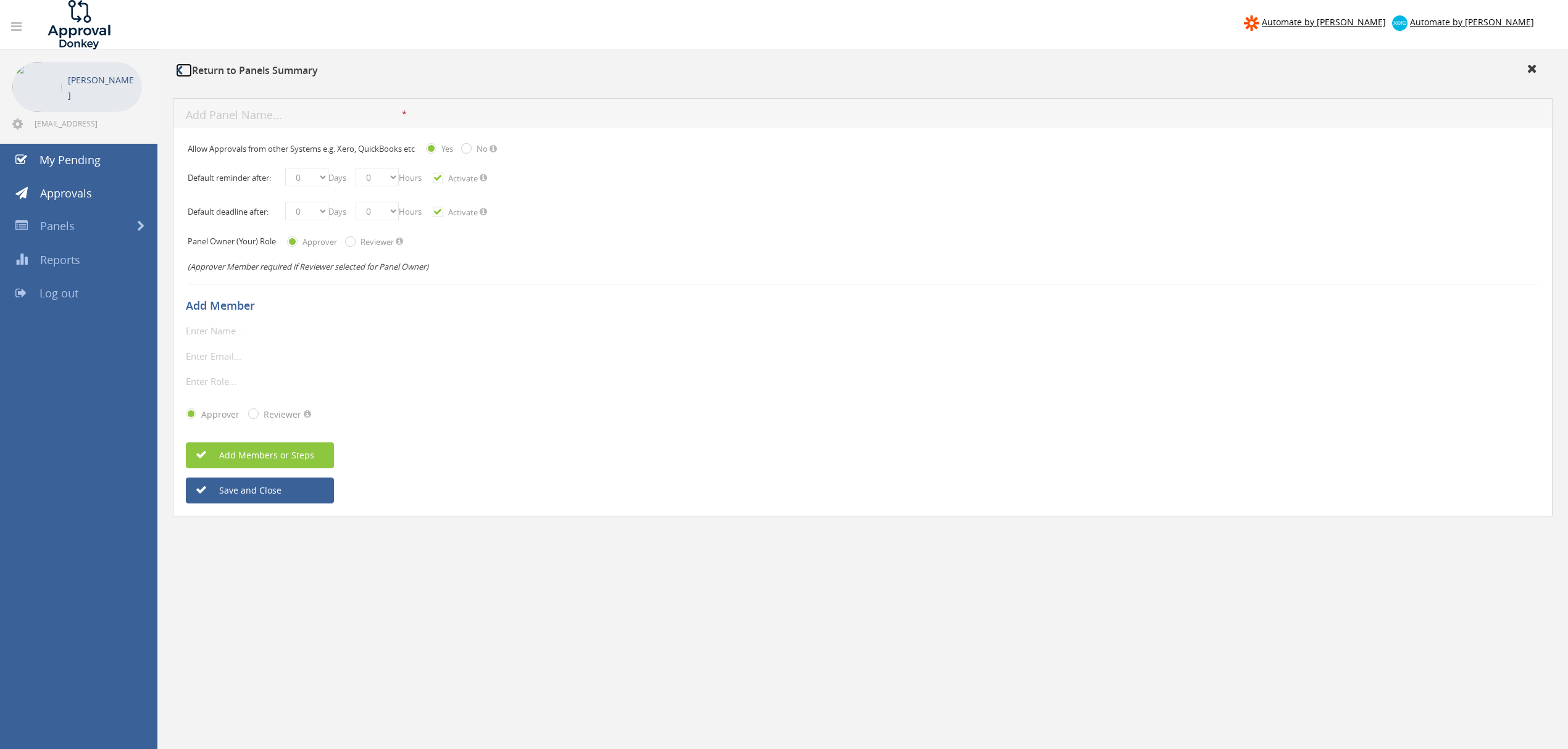
click at [186, 66] on link at bounding box center [183, 70] width 16 height 14
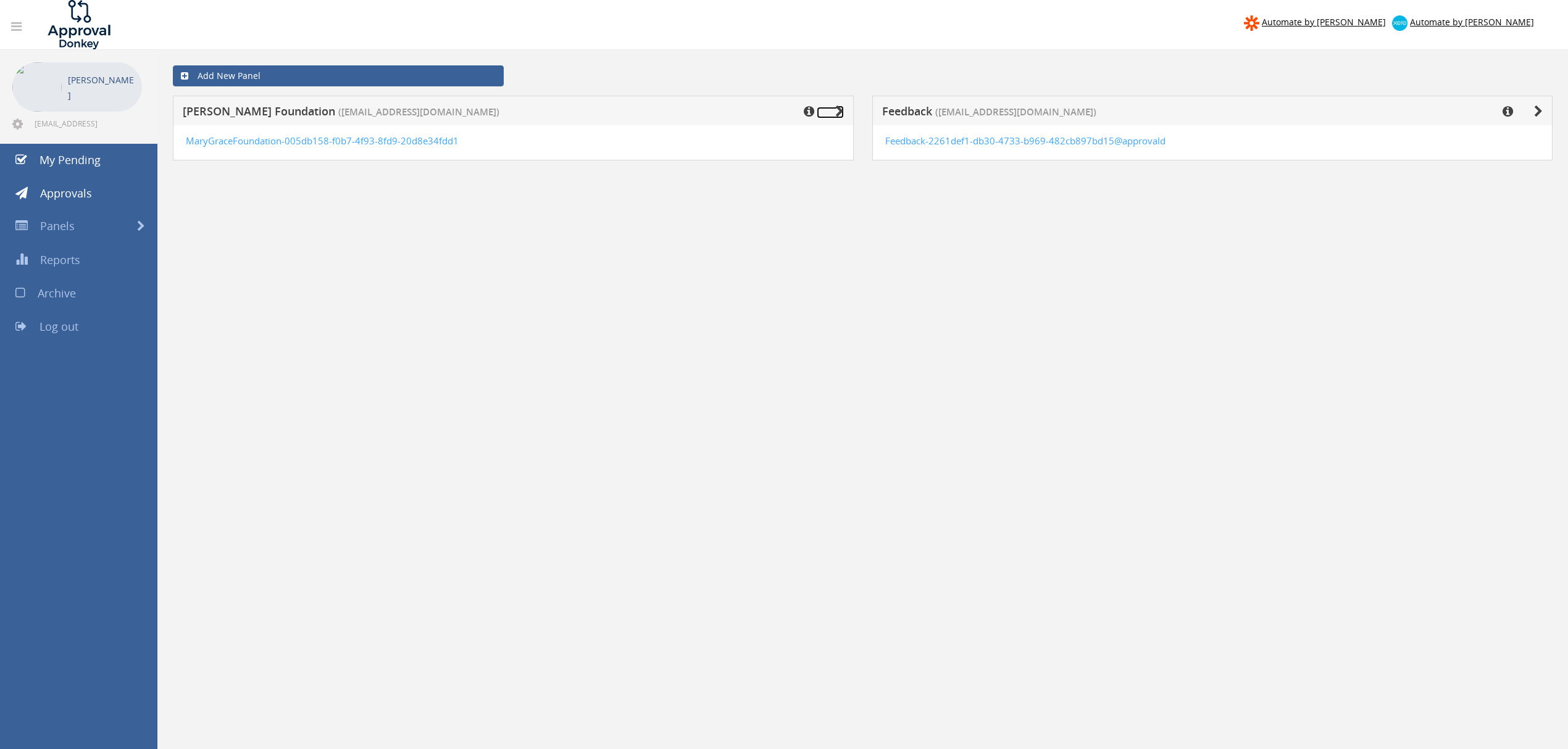
click at [835, 106] on icon at bounding box center [839, 112] width 8 height 12
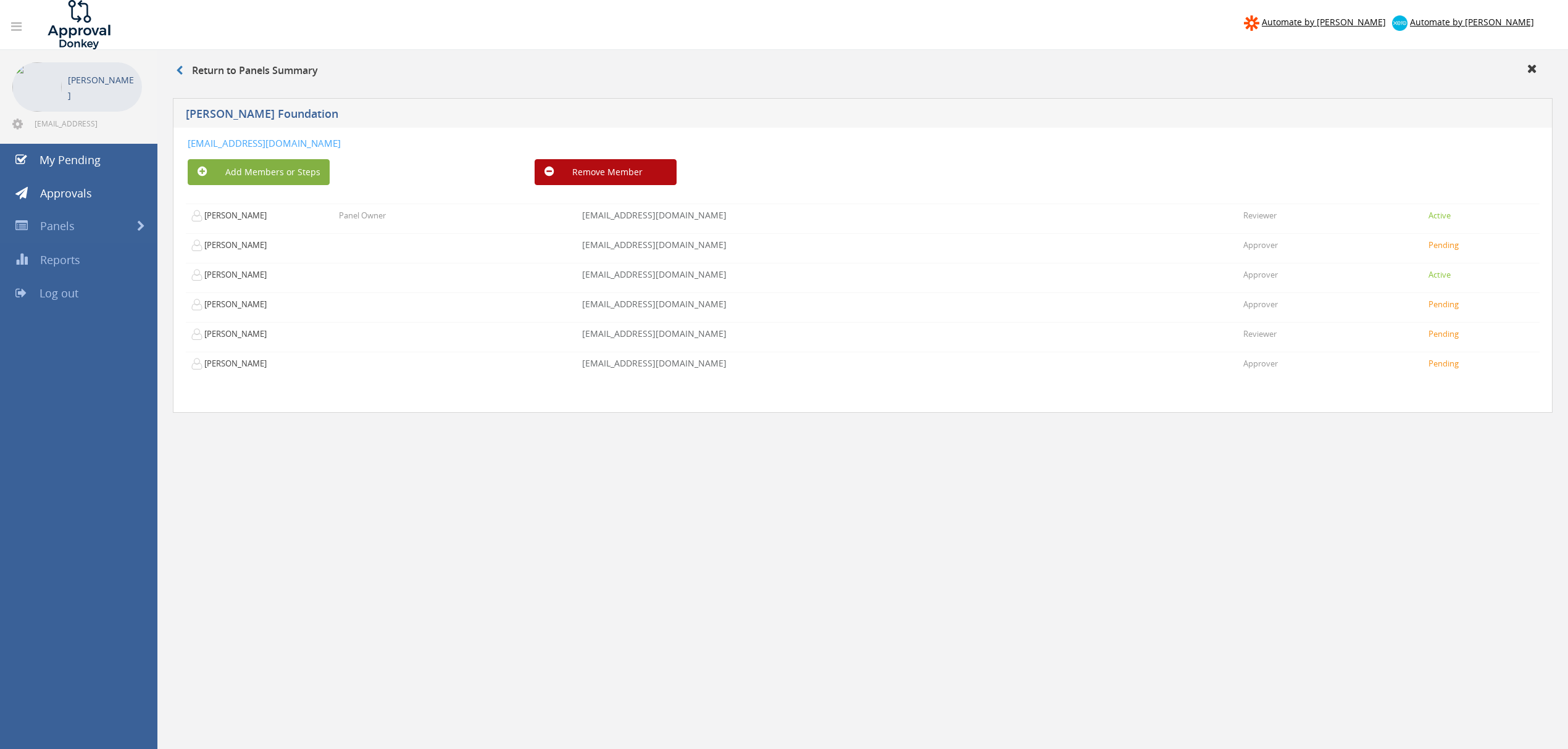
click at [205, 170] on icon at bounding box center [202, 171] width 9 height 11
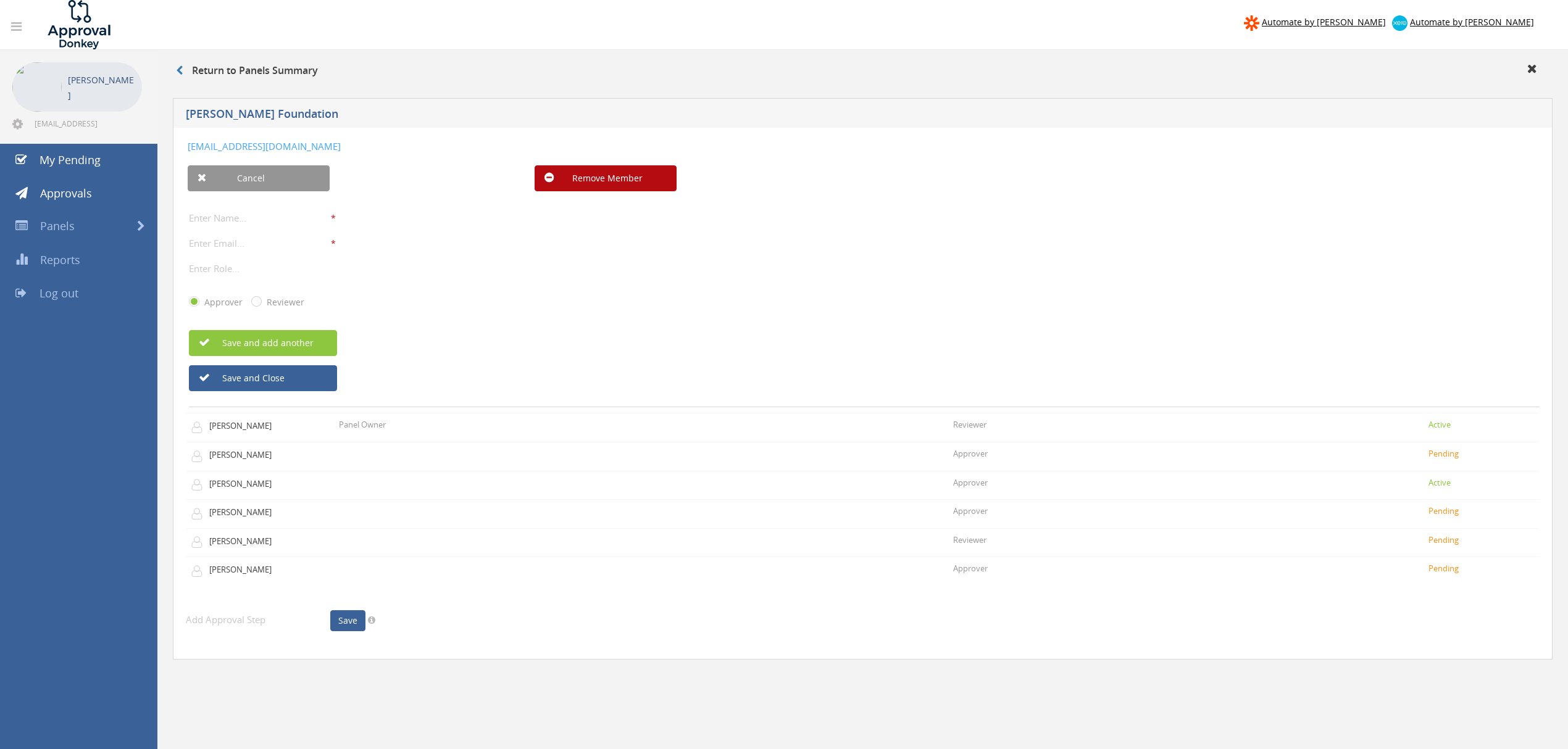
click at [260, 295] on div "Reviewer" at bounding box center [277, 301] width 53 height 13
click at [264, 299] on label "Reviewer" at bounding box center [284, 302] width 41 height 12
click at [259, 299] on input "Reviewer" at bounding box center [255, 302] width 8 height 8
radio input "true"
radio input "false"
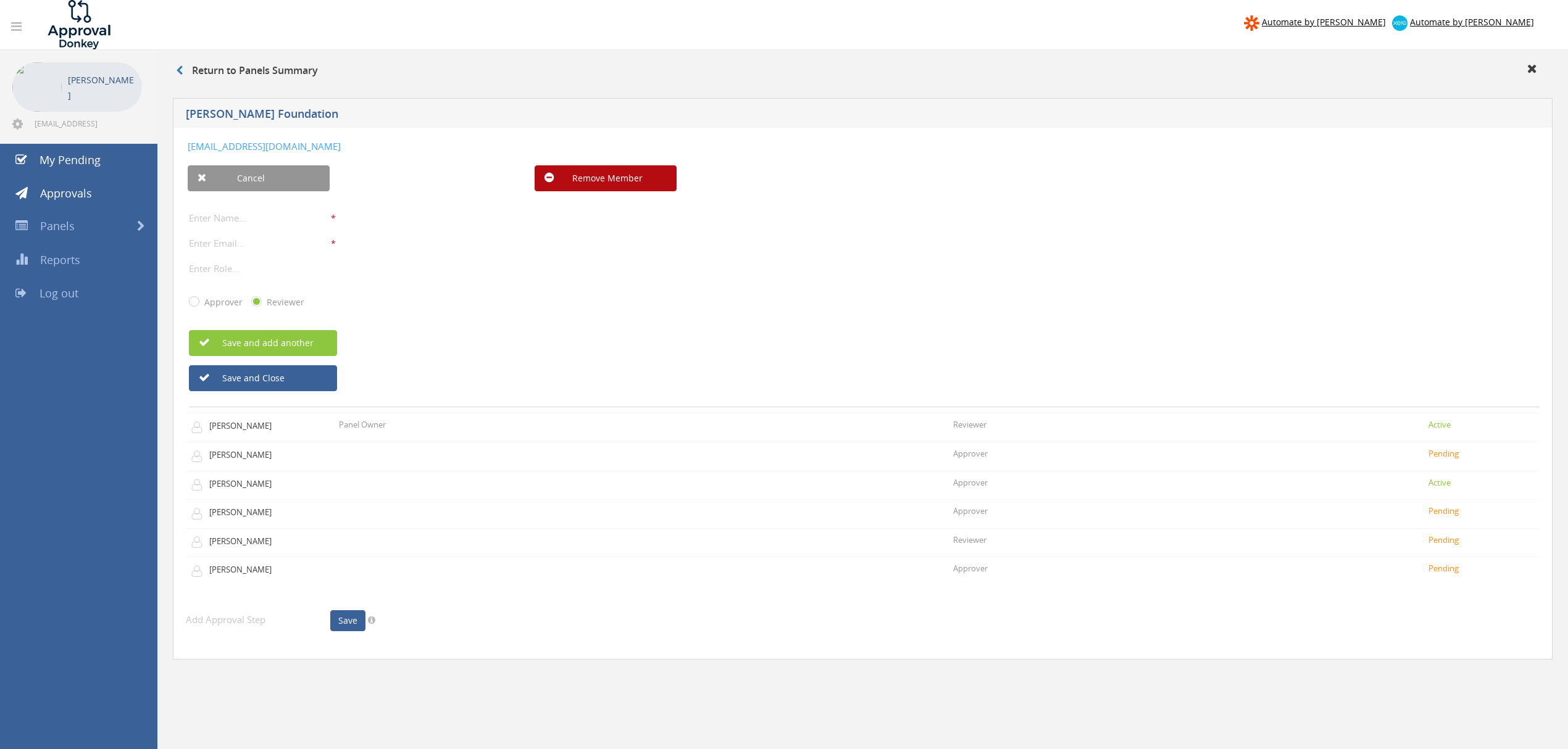
click at [218, 223] on input "text" at bounding box center [260, 217] width 142 height 16
click at [252, 222] on input "[PERSON_NAME]" at bounding box center [260, 217] width 142 height 16
type input "[PERSON_NAME]"
click at [247, 244] on input "email" at bounding box center [260, 243] width 142 height 16
type input "[EMAIL_ADDRESS][DOMAIN_NAME]"
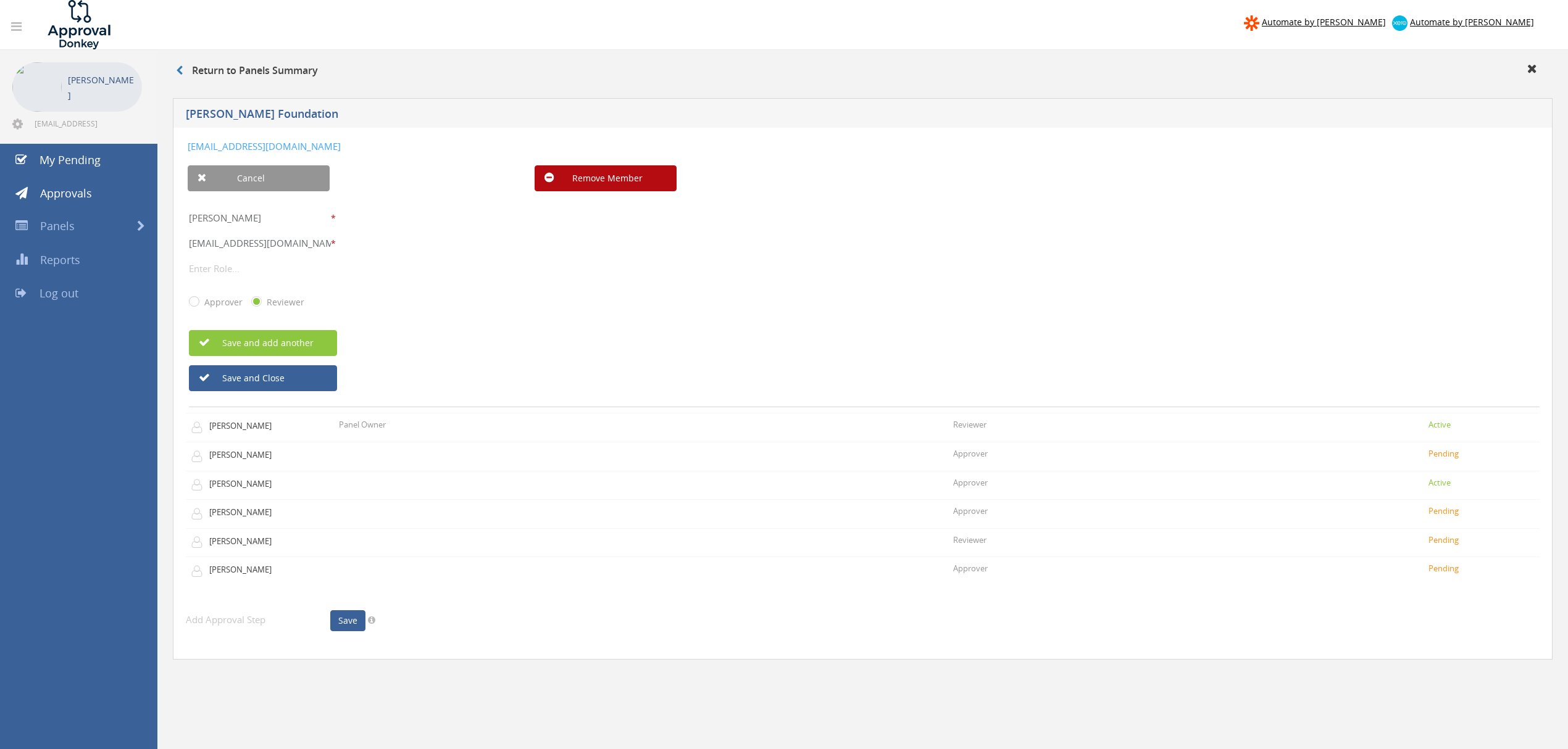
click at [216, 273] on input "text" at bounding box center [260, 268] width 142 height 16
click at [205, 378] on icon "button" at bounding box center [204, 378] width 11 height 11
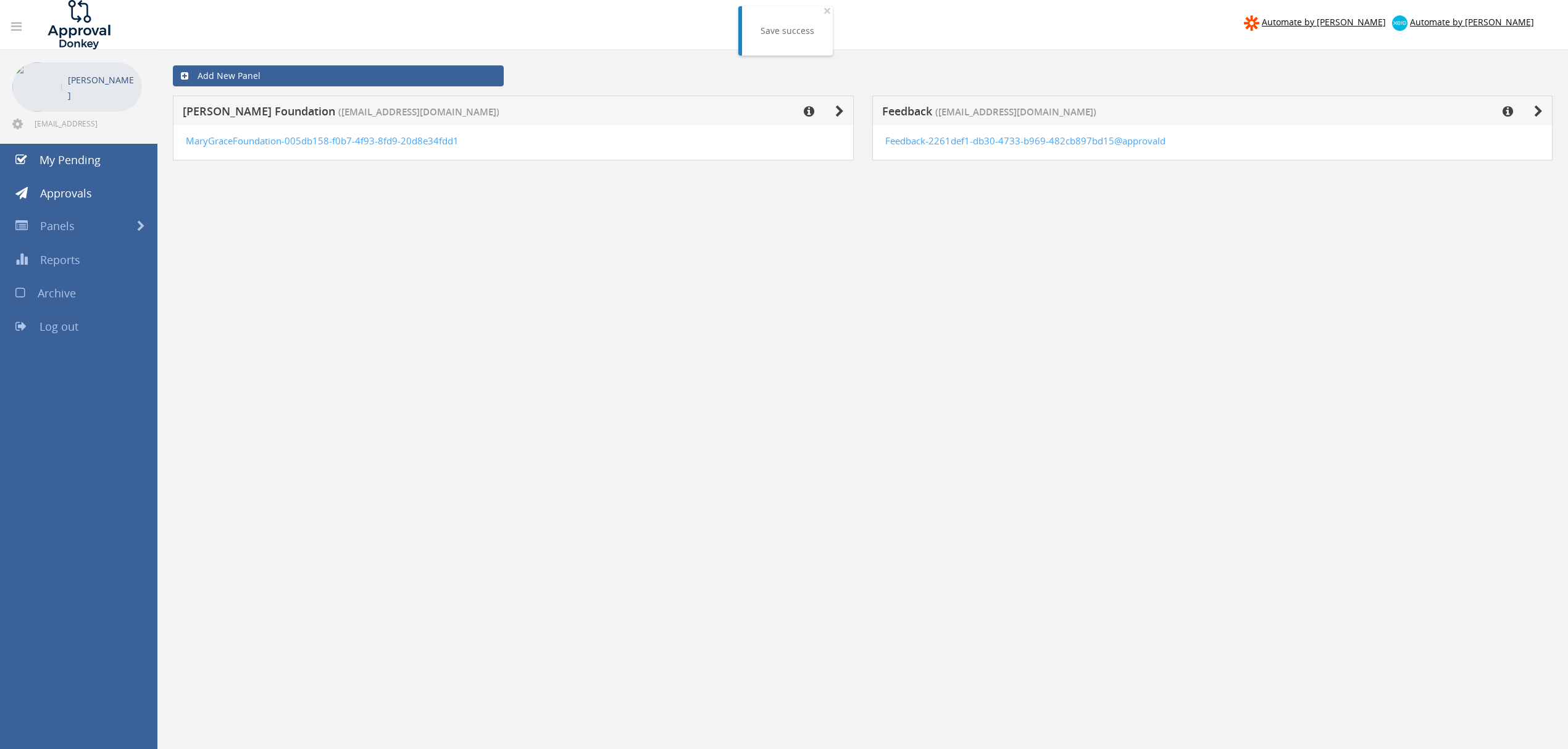
click at [840, 102] on div "[PERSON_NAME] Foundation ([EMAIL_ADDRESS][DOMAIN_NAME])" at bounding box center [513, 110] width 681 height 29
click at [835, 109] on icon at bounding box center [839, 112] width 8 height 12
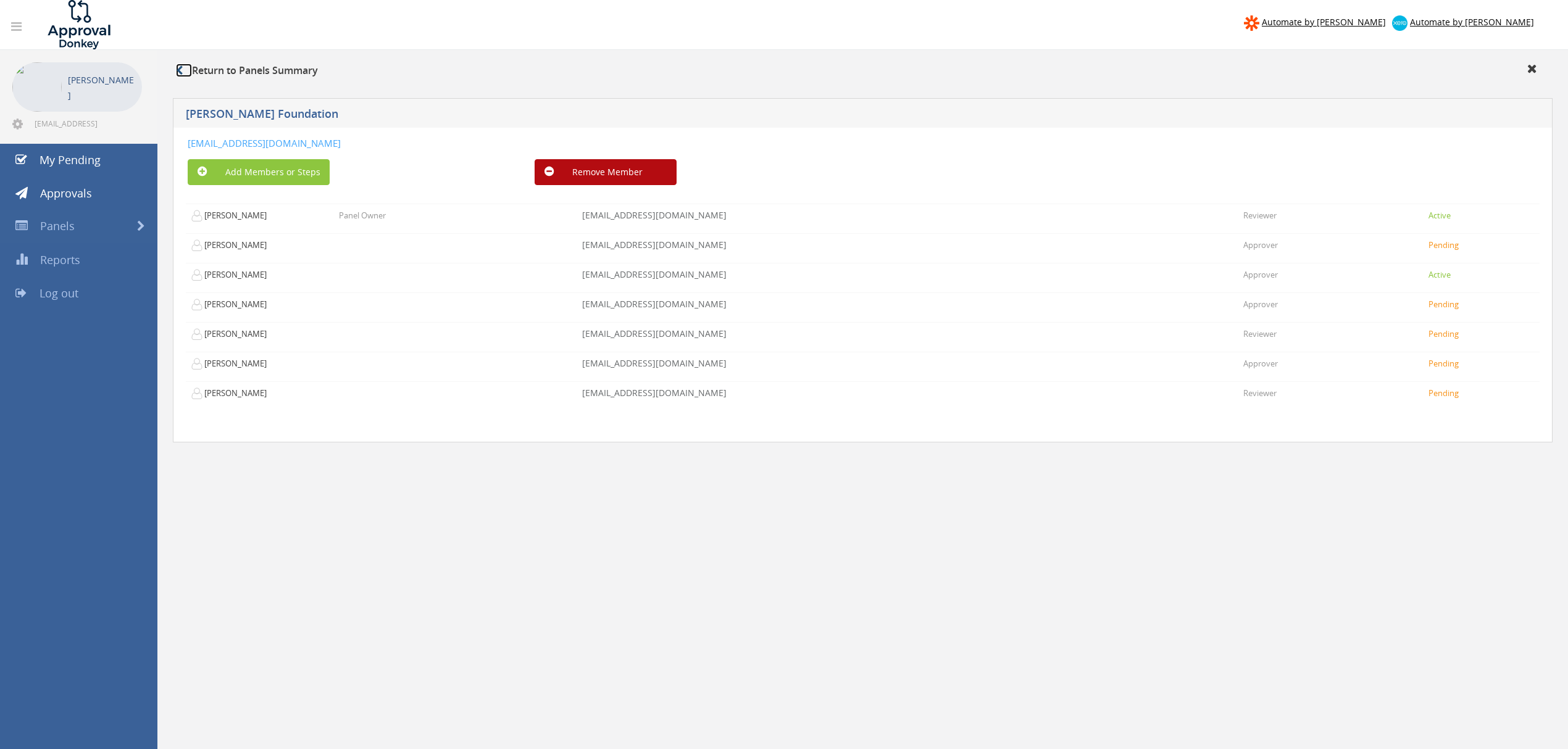
click at [191, 75] on link at bounding box center [183, 70] width 16 height 14
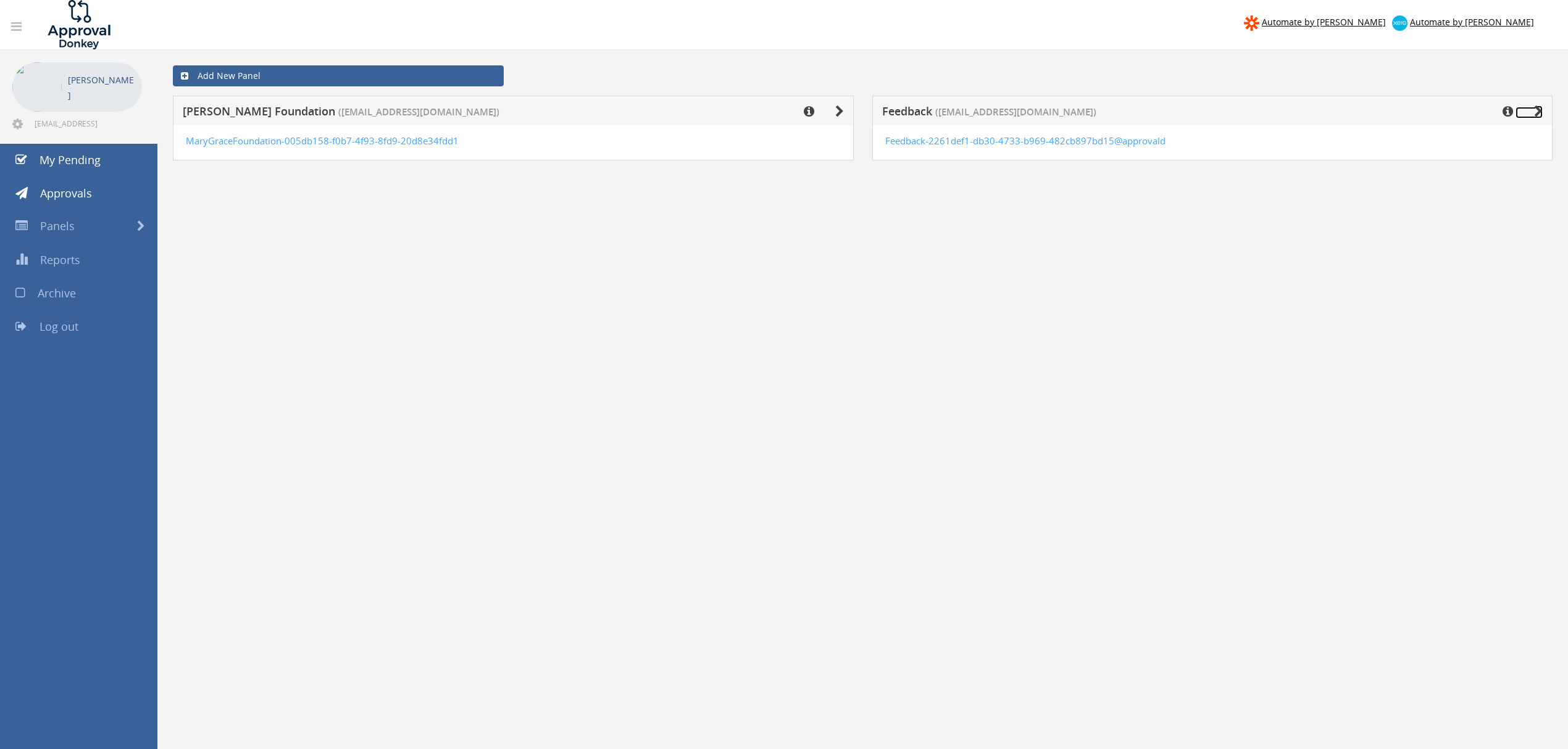
click at [1537, 108] on icon at bounding box center [1538, 112] width 8 height 12
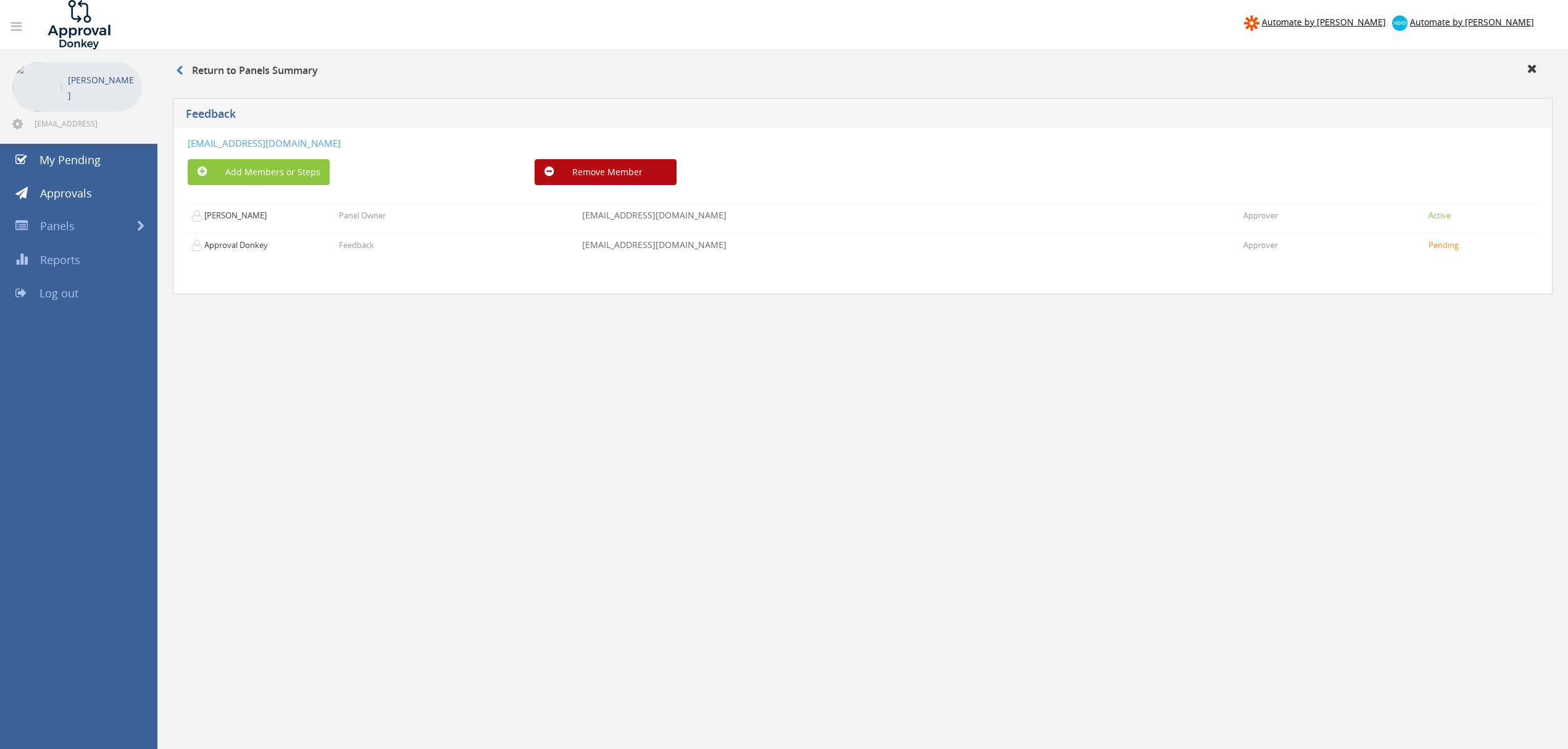
click at [92, 93] on p "[PERSON_NAME]" at bounding box center [102, 87] width 68 height 31
click at [44, 93] on img at bounding box center [37, 87] width 50 height 50
click at [1539, 65] on link at bounding box center [1538, 69] width 22 height 12
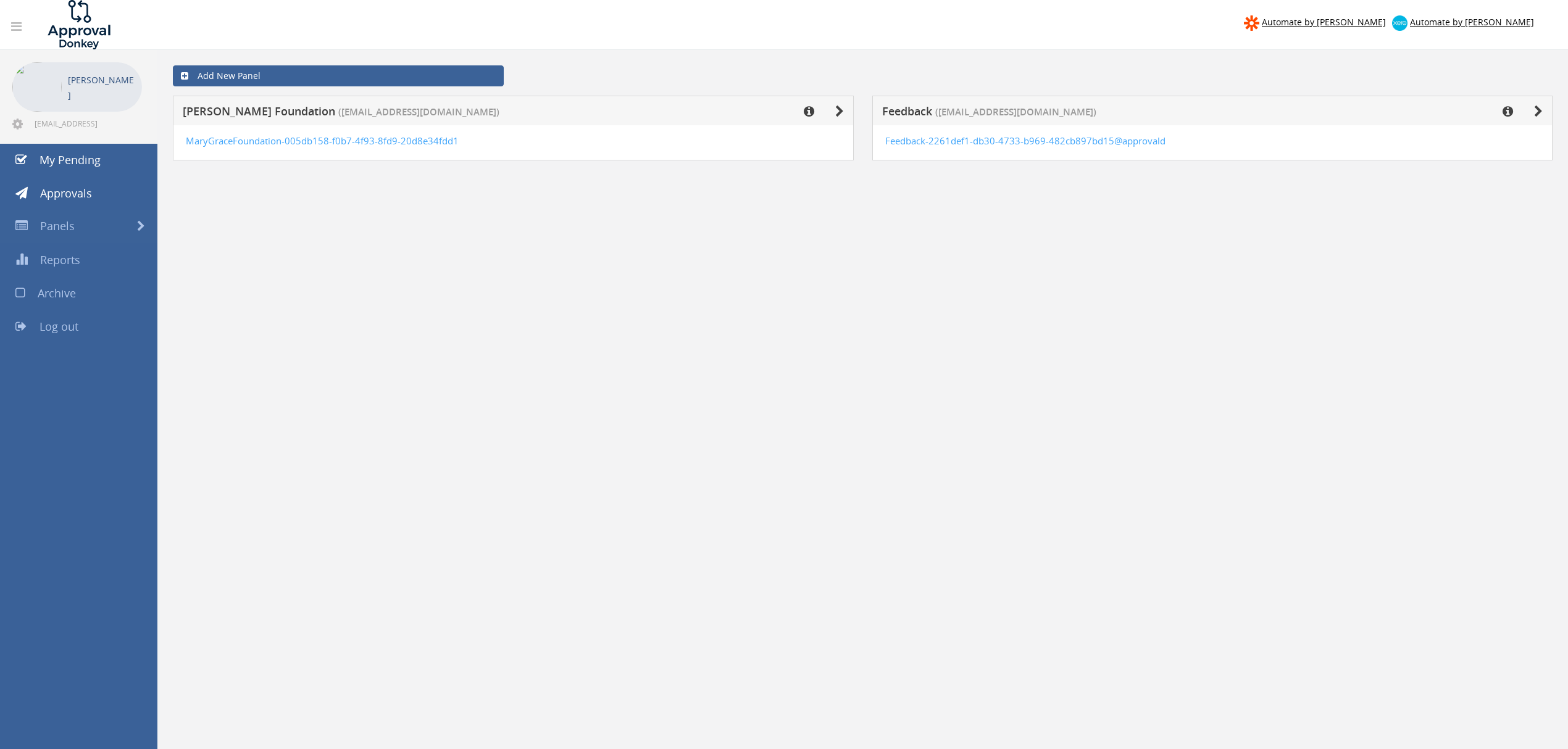
click at [26, 32] on link at bounding box center [16, 27] width 26 height 24
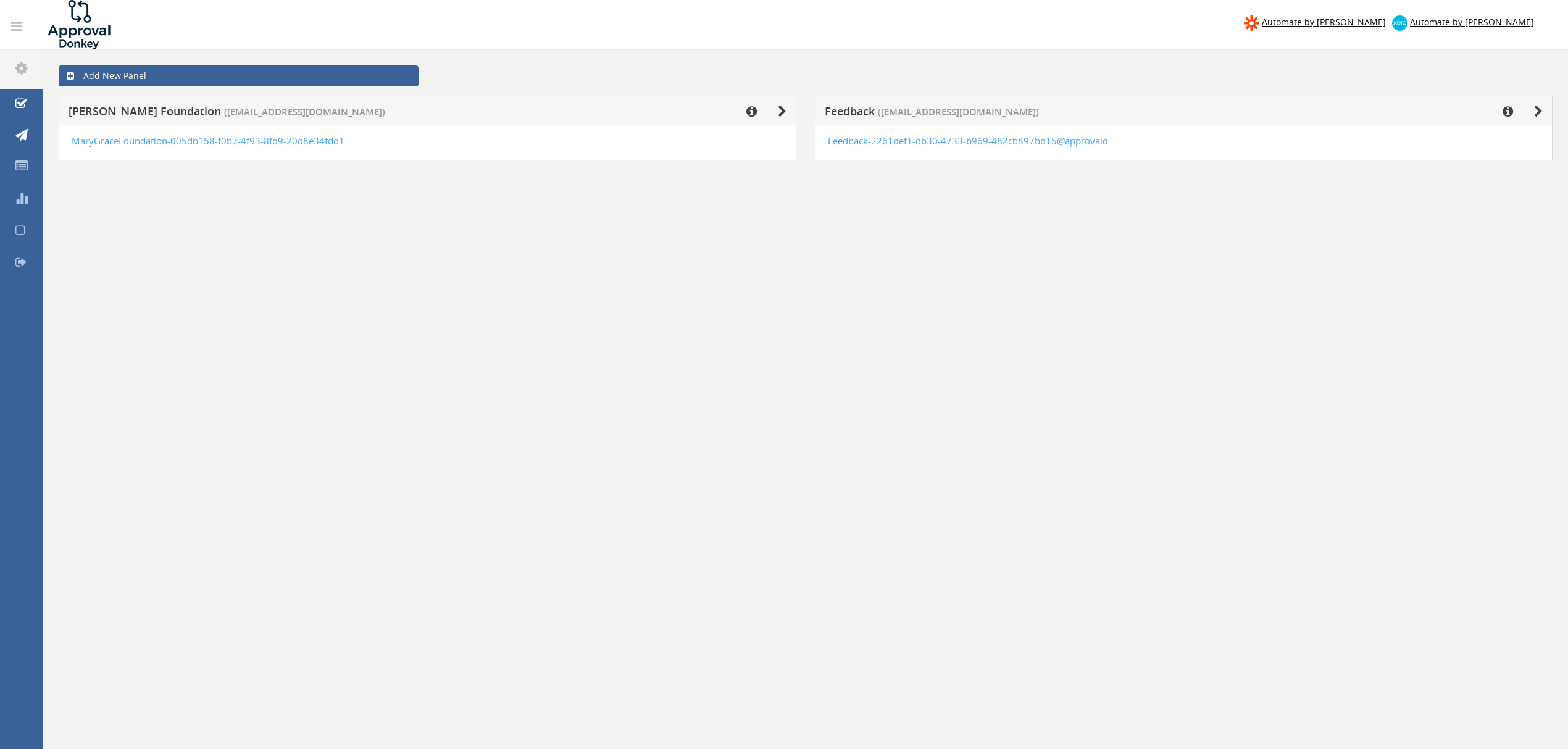
click at [25, 29] on link at bounding box center [16, 27] width 26 height 24
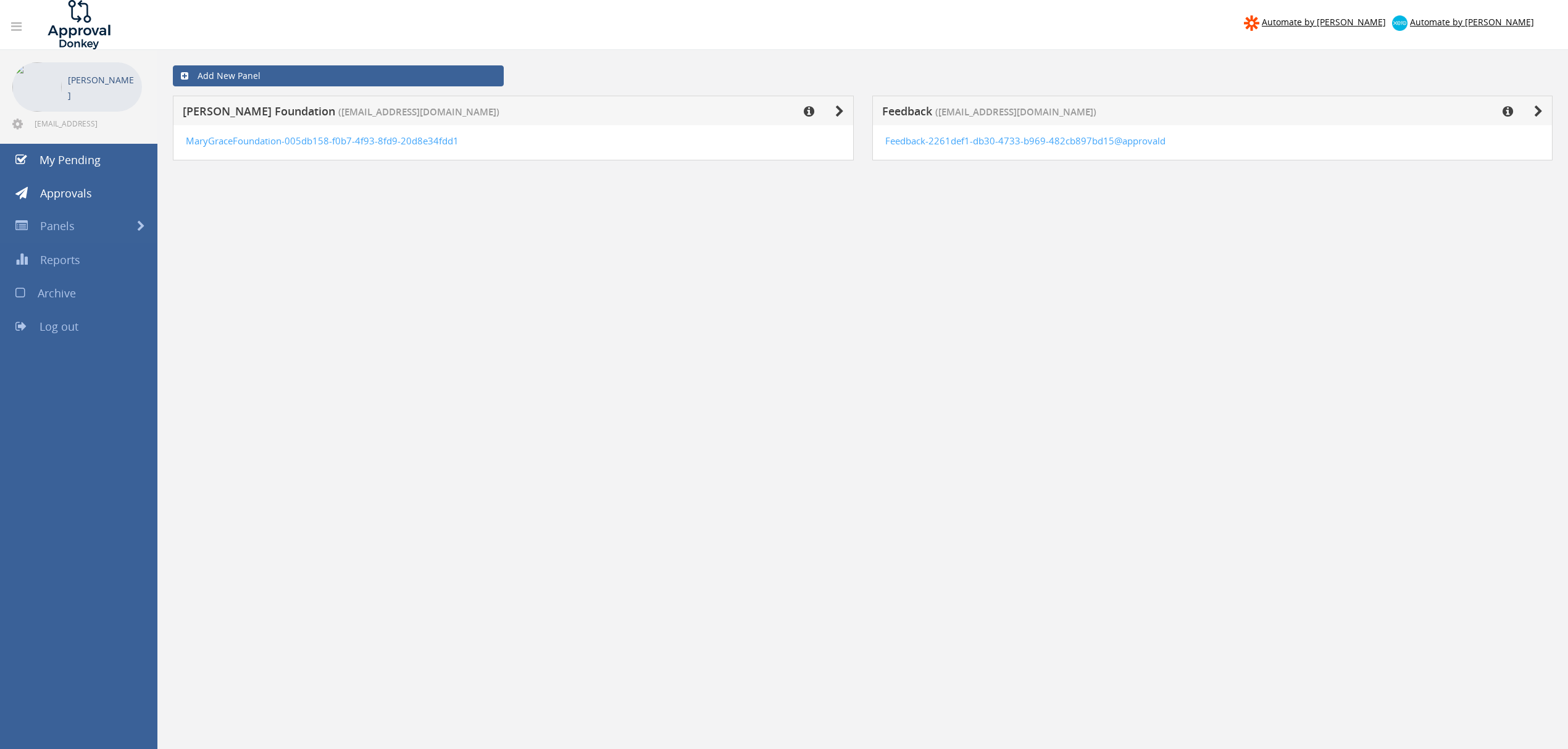
click at [29, 31] on link at bounding box center [16, 27] width 26 height 24
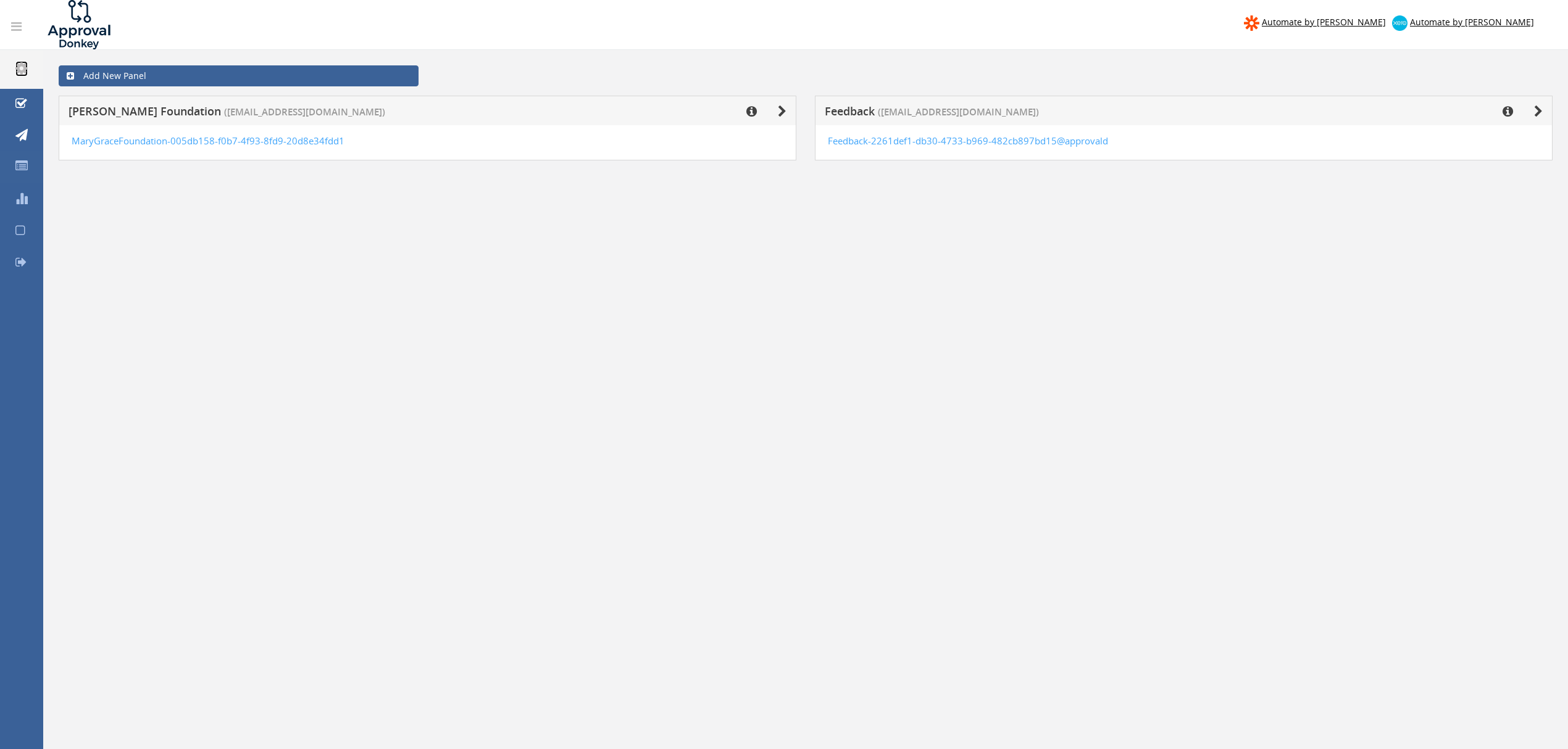
click at [26, 73] on icon at bounding box center [21, 68] width 12 height 14
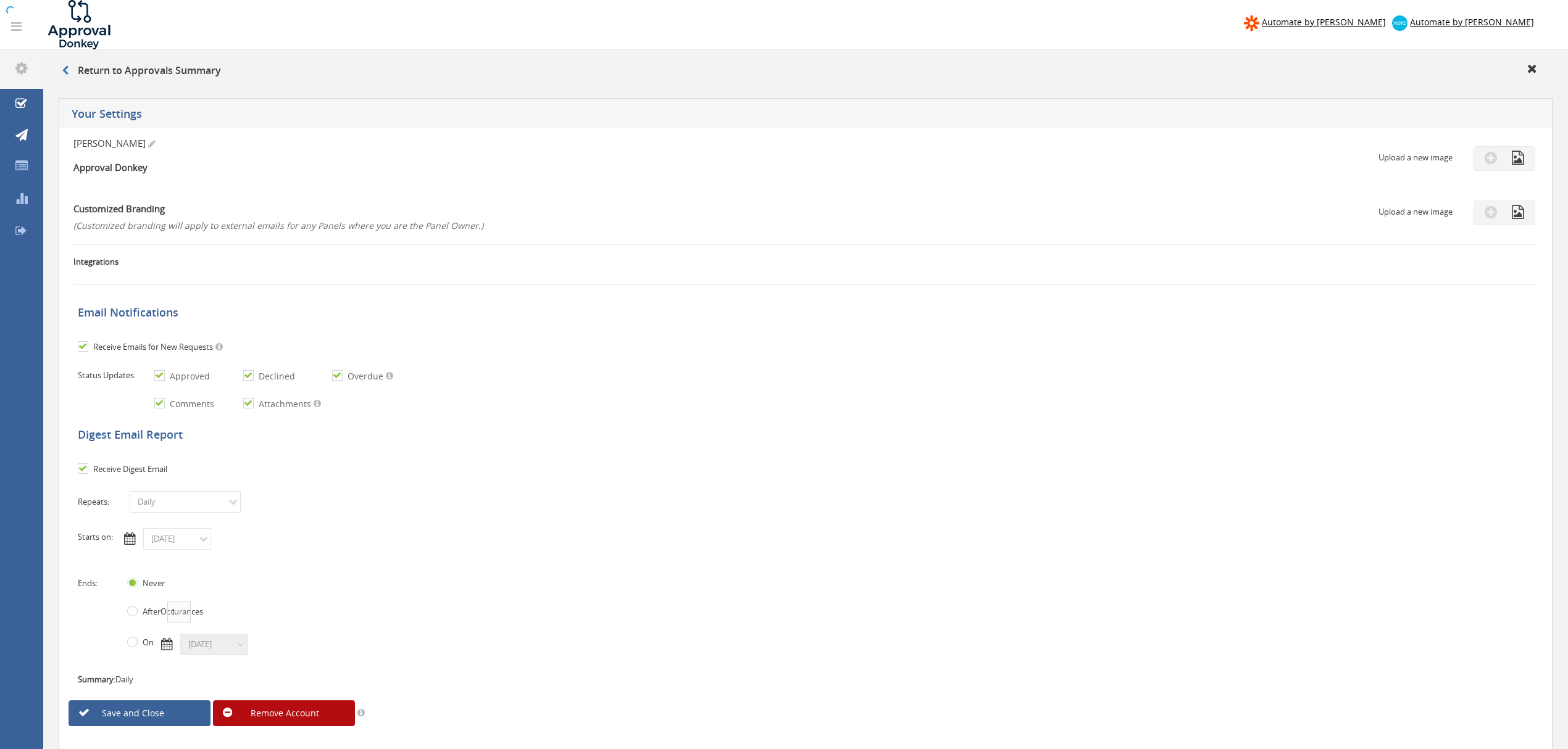
checkbox input "true"
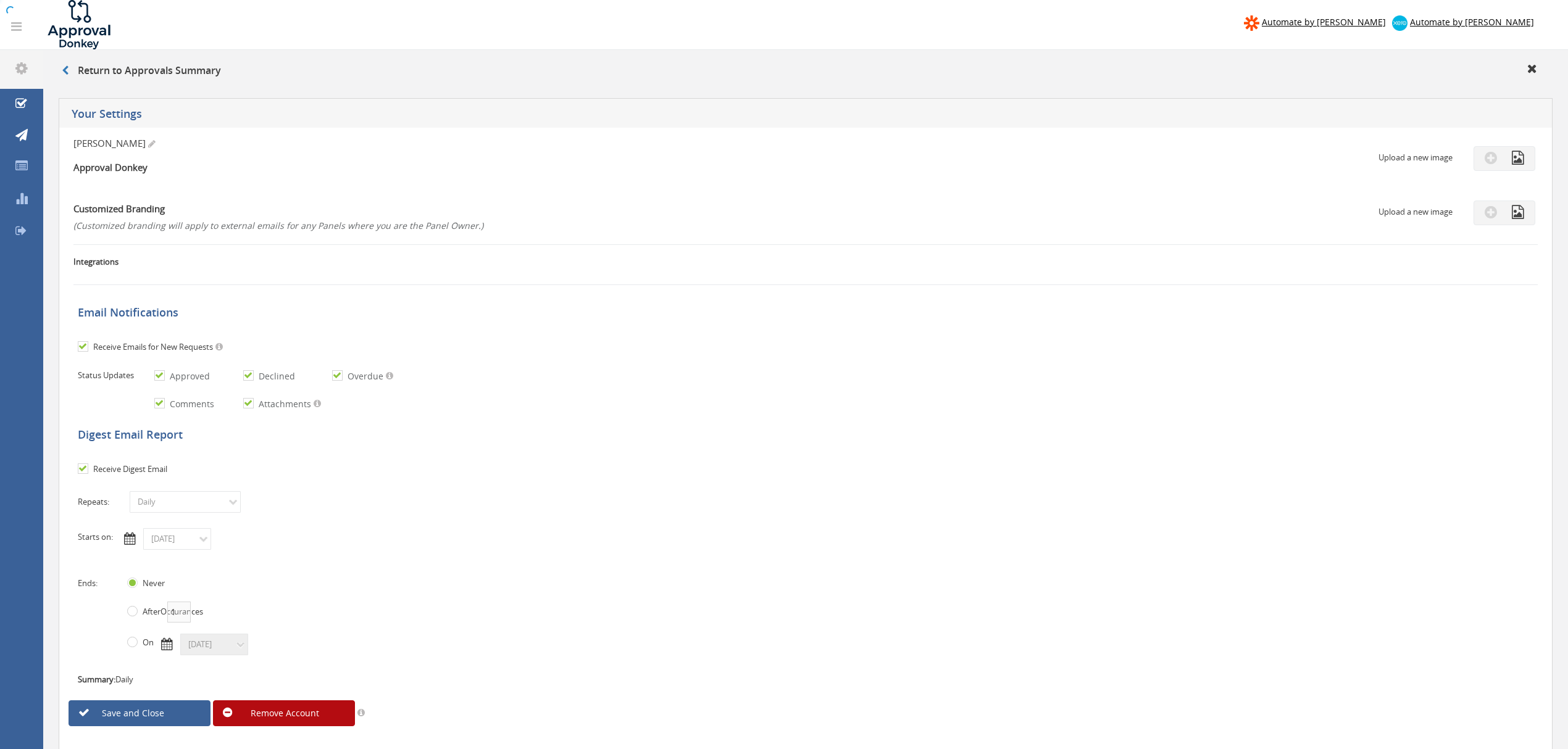
checkbox input "true"
select select "number:1"
checkbox input "true"
type input "[DATE]"
radio input "false"
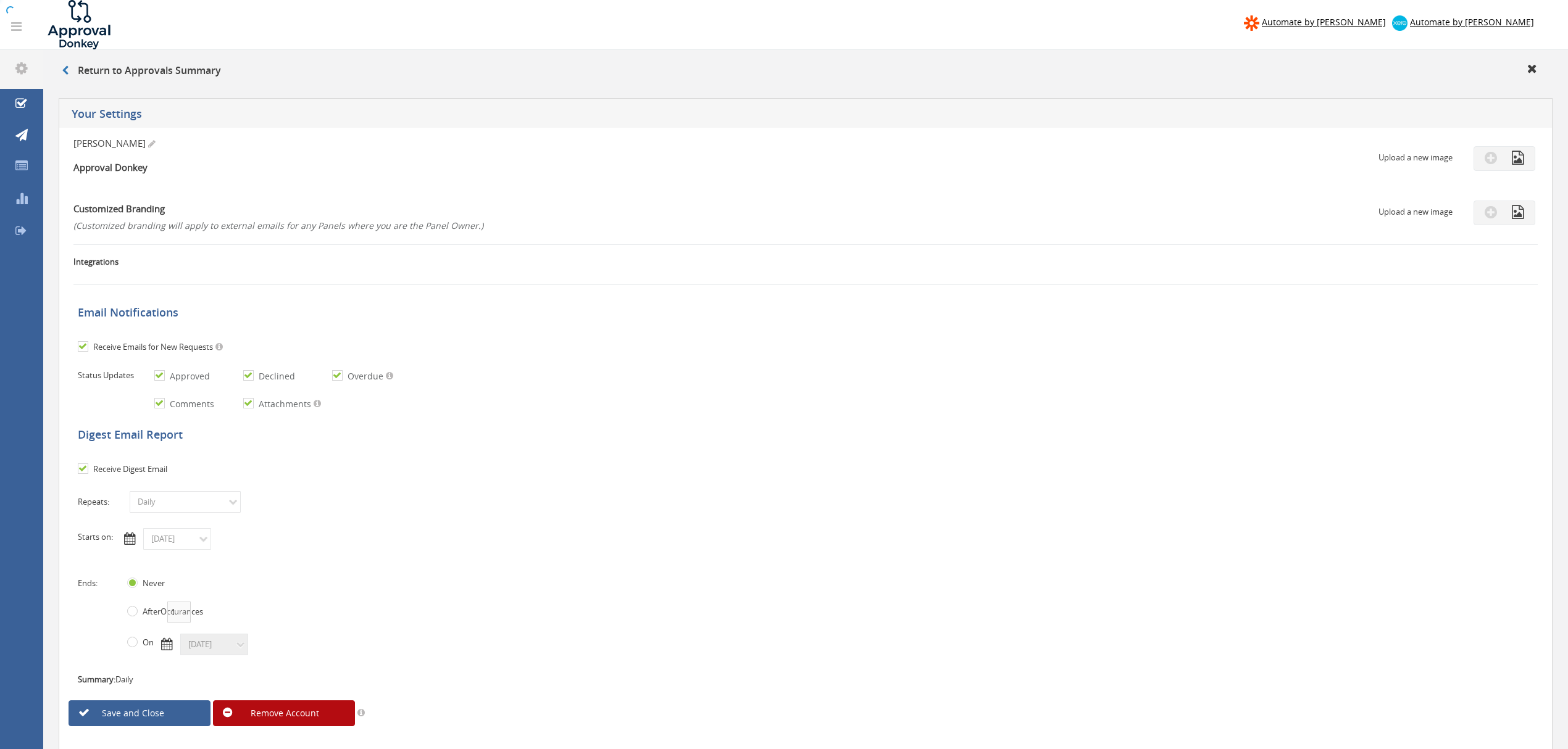
radio input "true"
type input "12/31/9998"
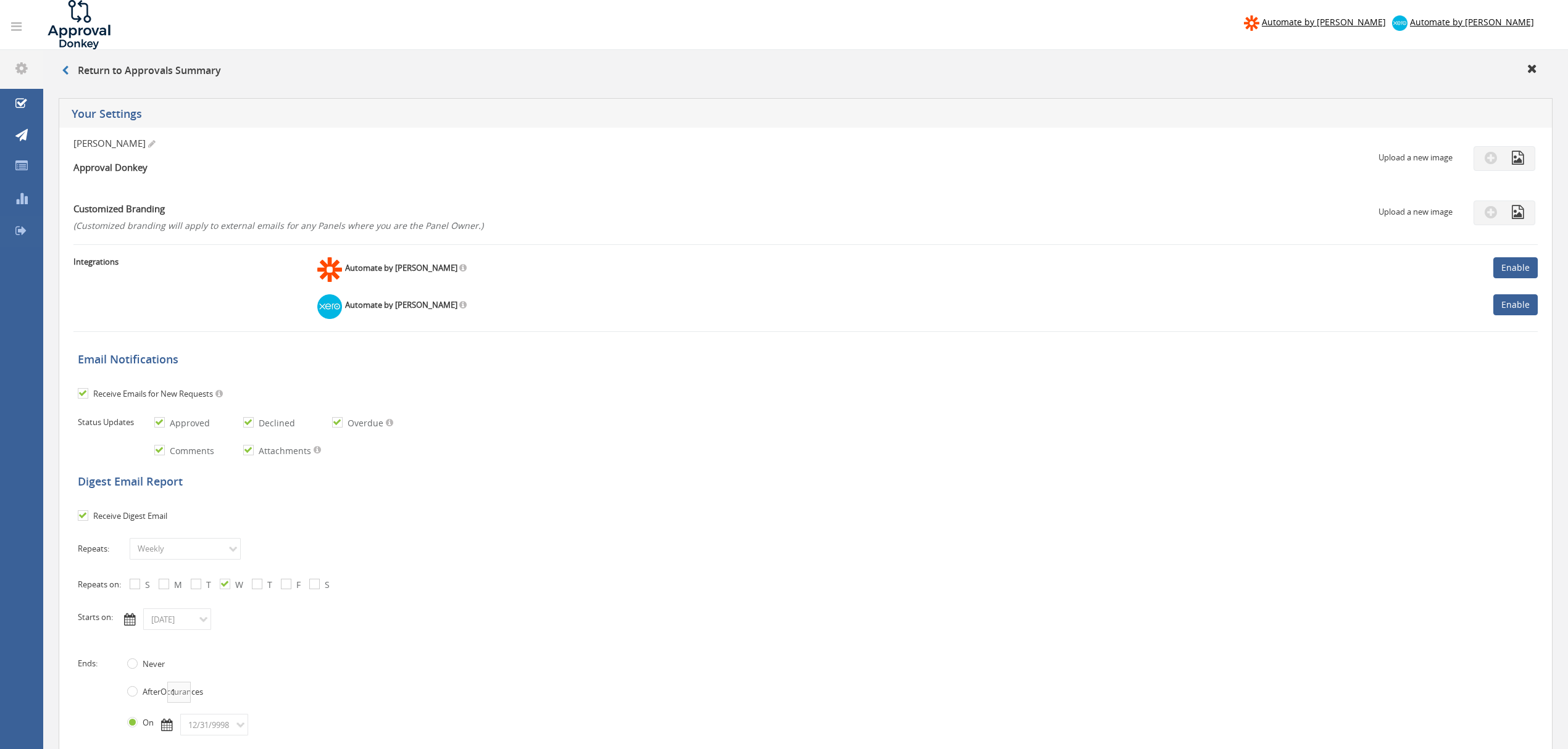
click at [22, 228] on icon at bounding box center [21, 231] width 12 height 12
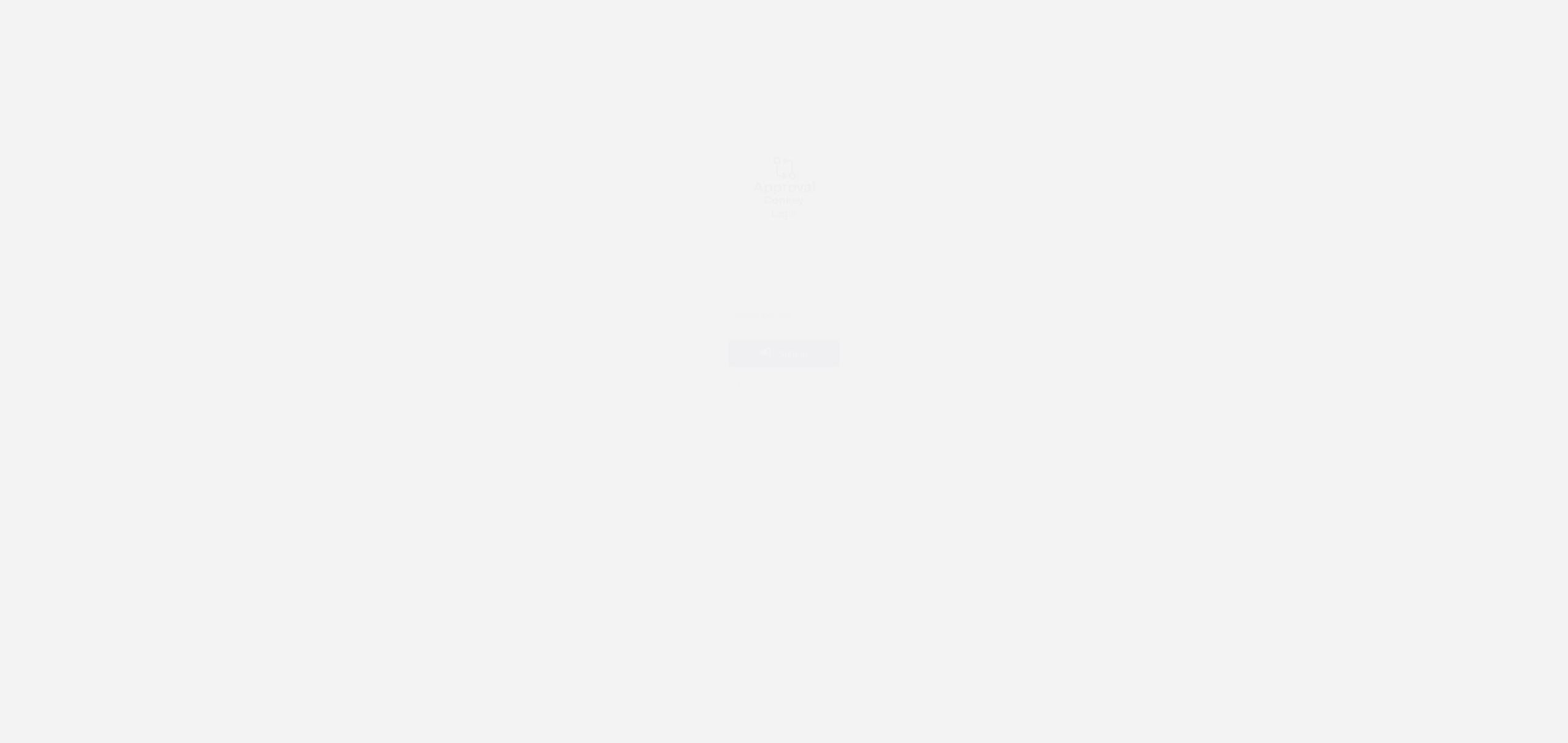
type input "[EMAIL_ADDRESS][DOMAIN_NAME]"
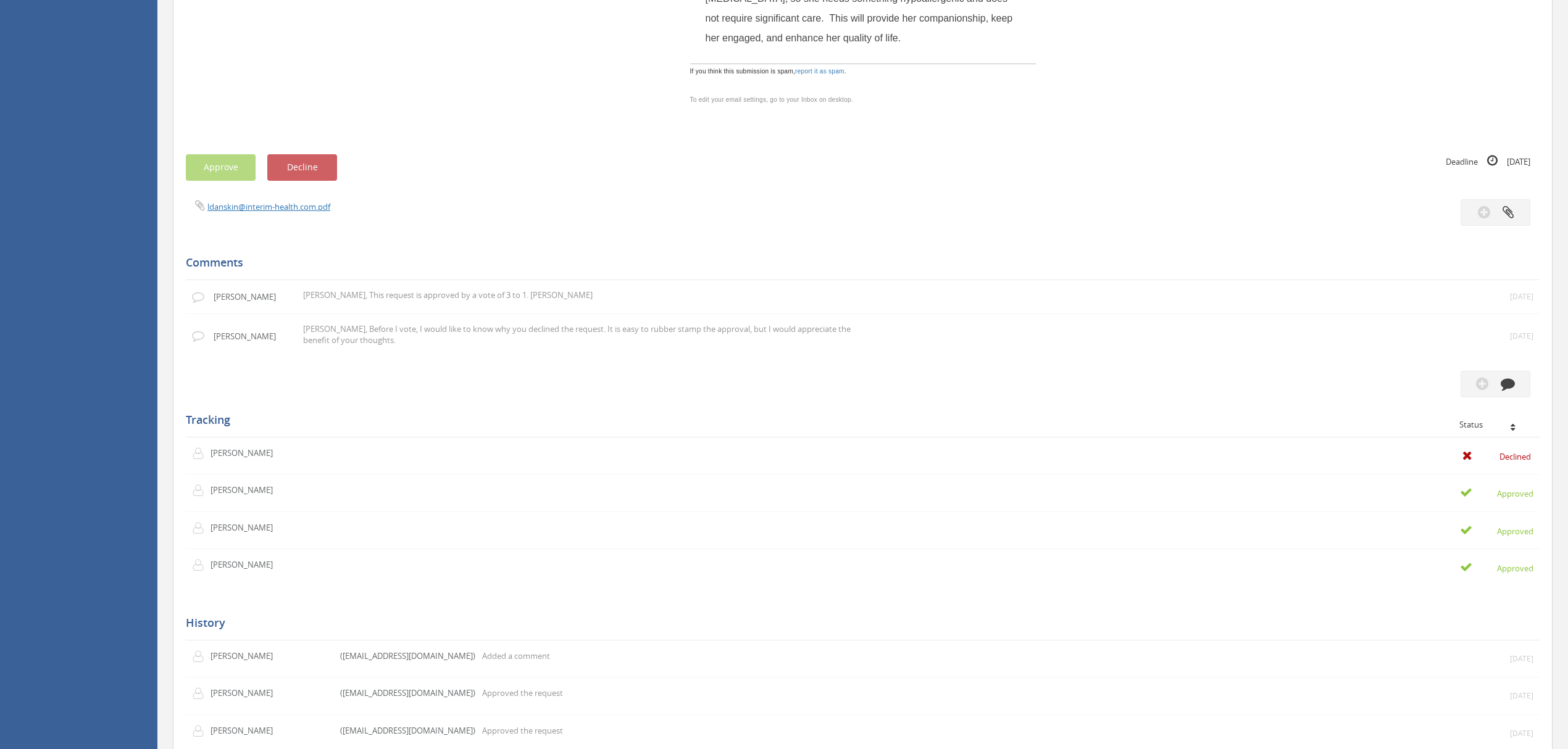
scroll to position [411, 0]
